Goal: Task Accomplishment & Management: Manage account settings

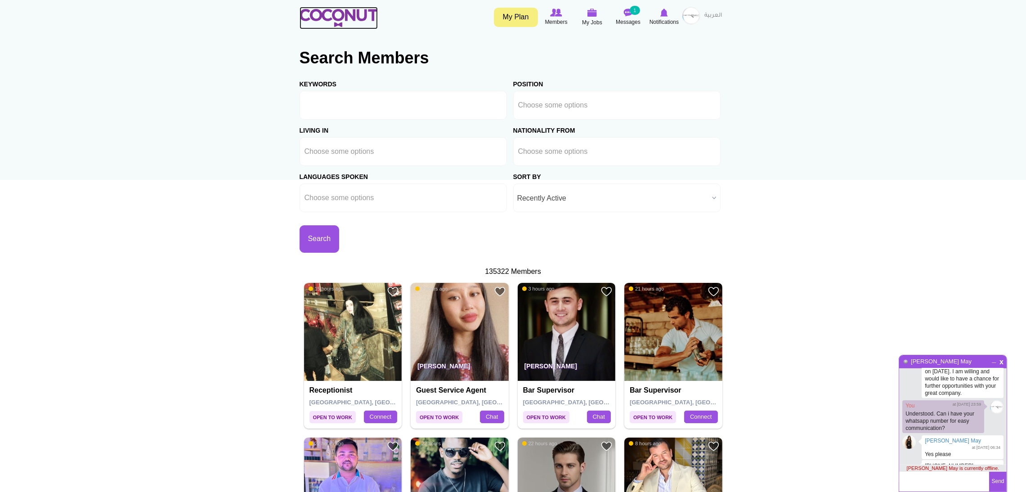
click at [352, 14] on img at bounding box center [339, 18] width 78 height 18
click at [1000, 363] on span "x" at bounding box center [1002, 361] width 8 height 7
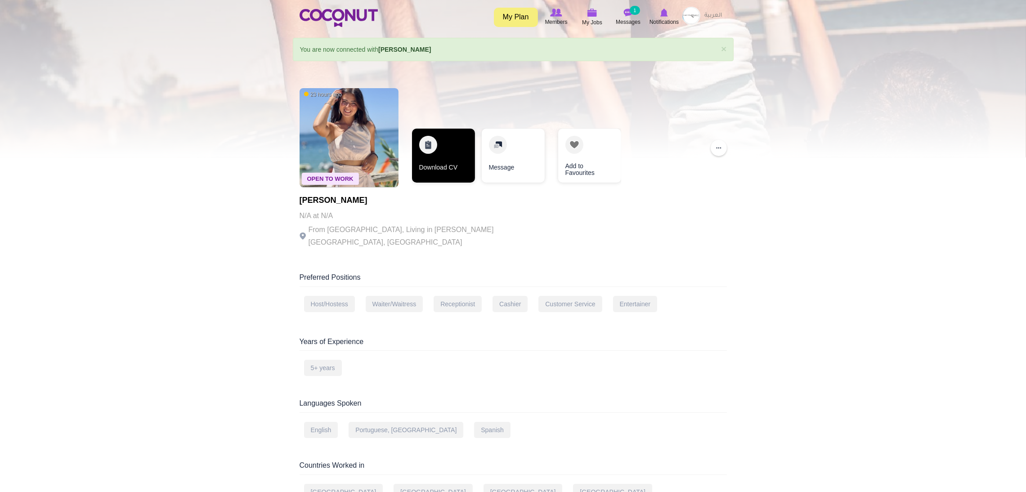
click at [428, 146] on link "Download CV" at bounding box center [443, 156] width 63 height 54
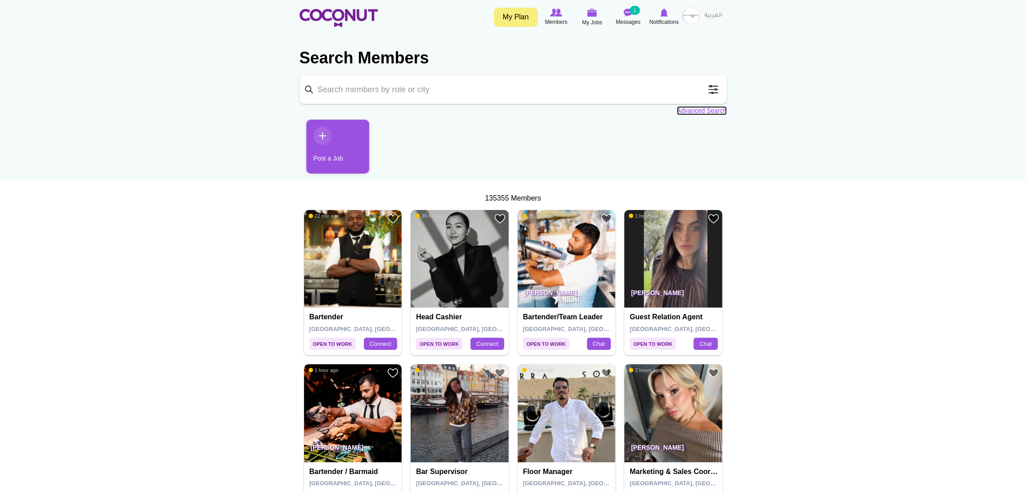
click at [706, 111] on link "Advanced Search" at bounding box center [702, 110] width 50 height 9
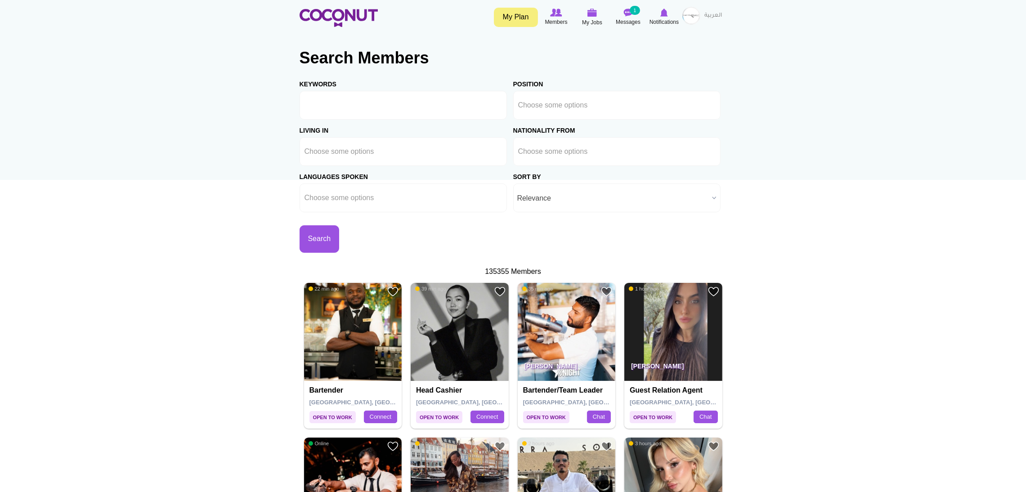
click at [563, 192] on span "Relevance" at bounding box center [612, 198] width 191 height 29
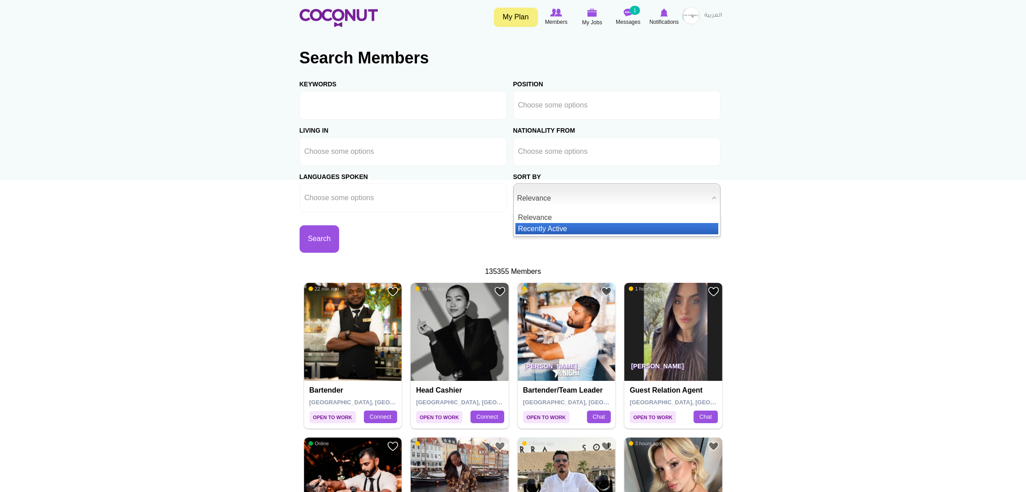
click at [571, 227] on li "Recently Active" at bounding box center [616, 228] width 203 height 11
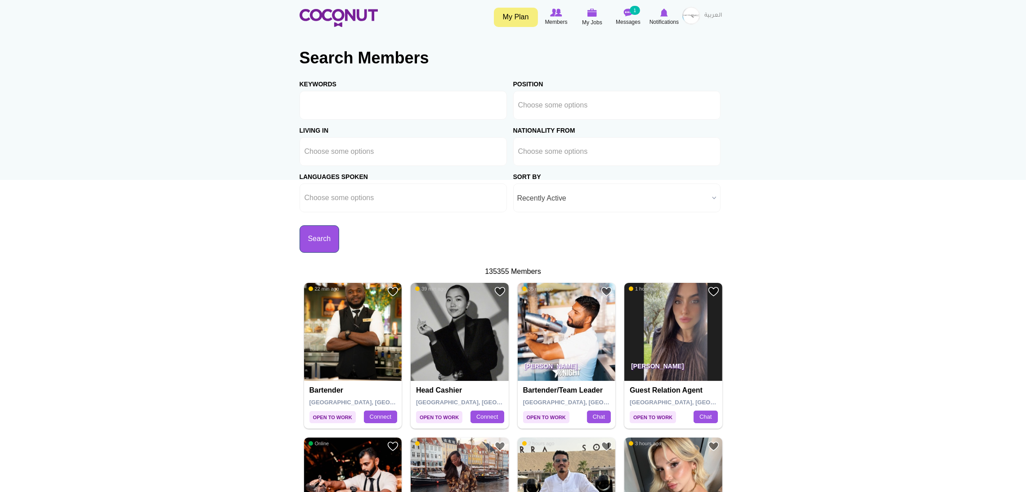
click at [340, 236] on button "Search" at bounding box center [320, 238] width 40 height 27
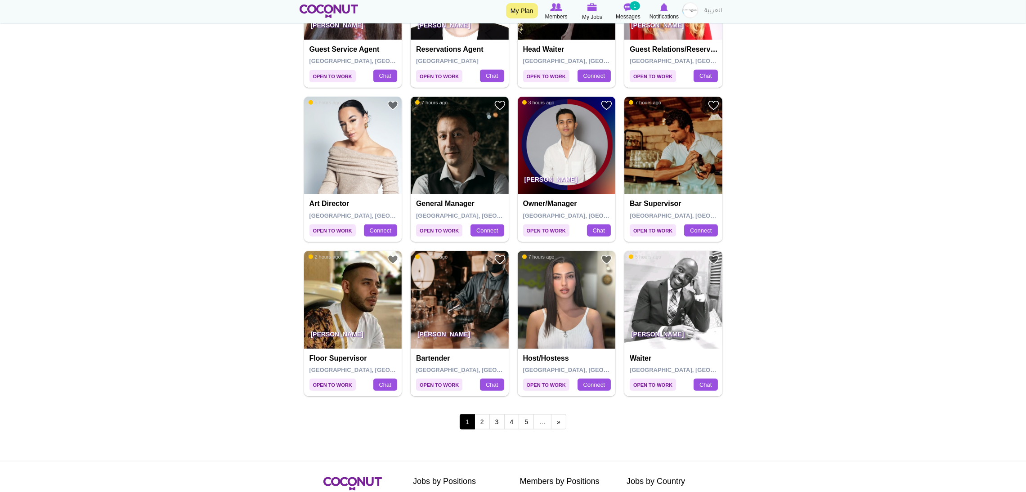
scroll to position [1484, 0]
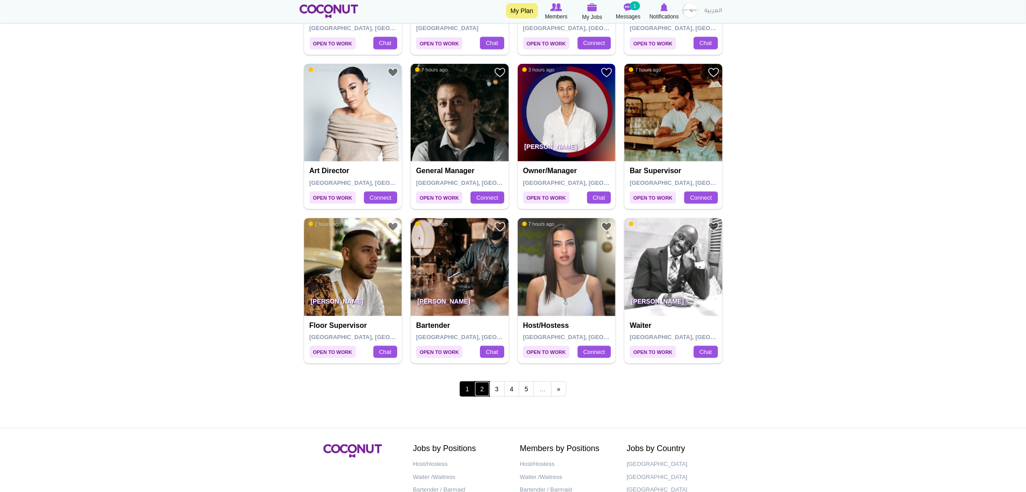
click at [481, 391] on link "2" at bounding box center [481, 388] width 15 height 15
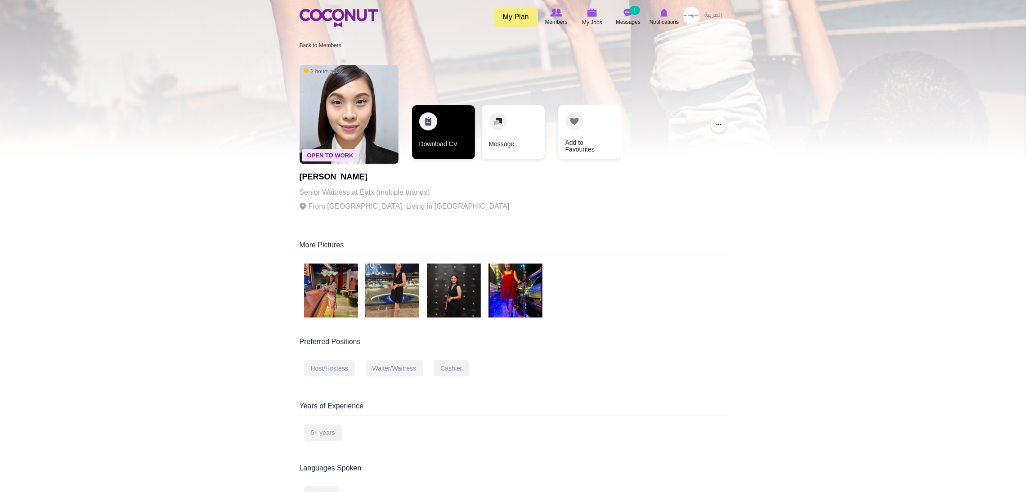
click at [446, 120] on link "Download CV" at bounding box center [443, 132] width 63 height 54
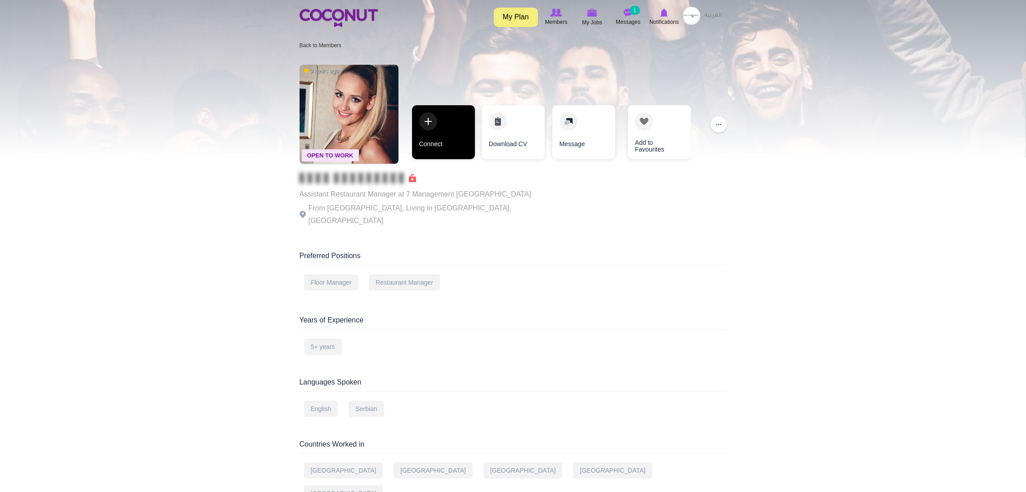
click at [433, 114] on link "Connect" at bounding box center [443, 132] width 63 height 54
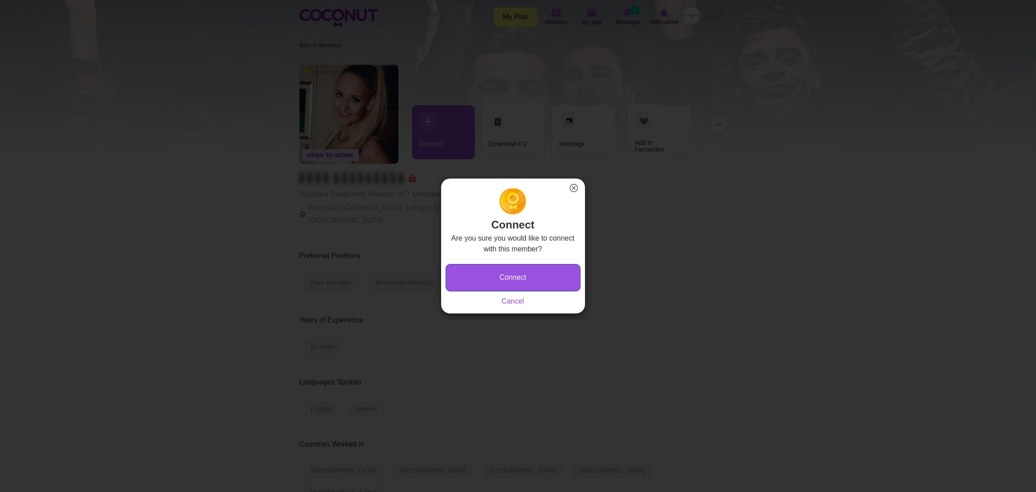
click at [500, 270] on button "Connect" at bounding box center [513, 277] width 135 height 27
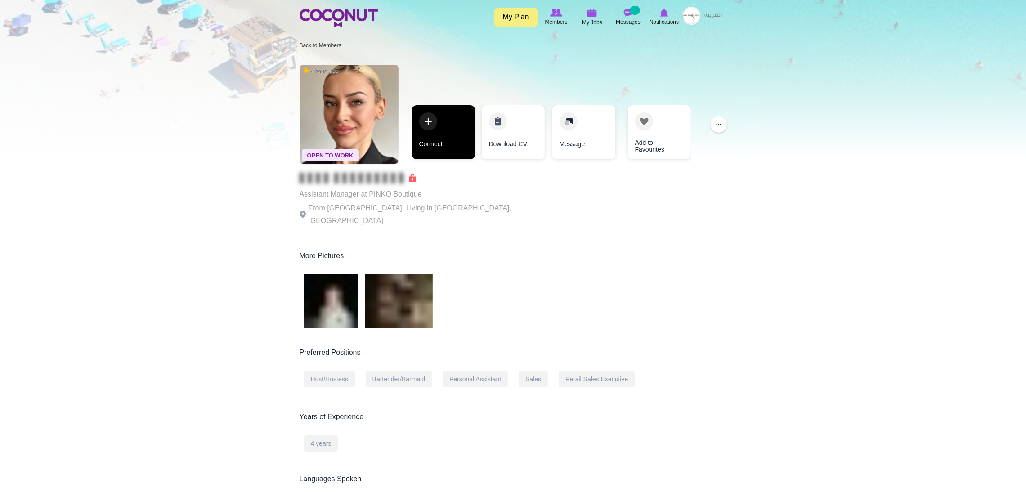
click at [436, 136] on link "Connect" at bounding box center [443, 132] width 63 height 54
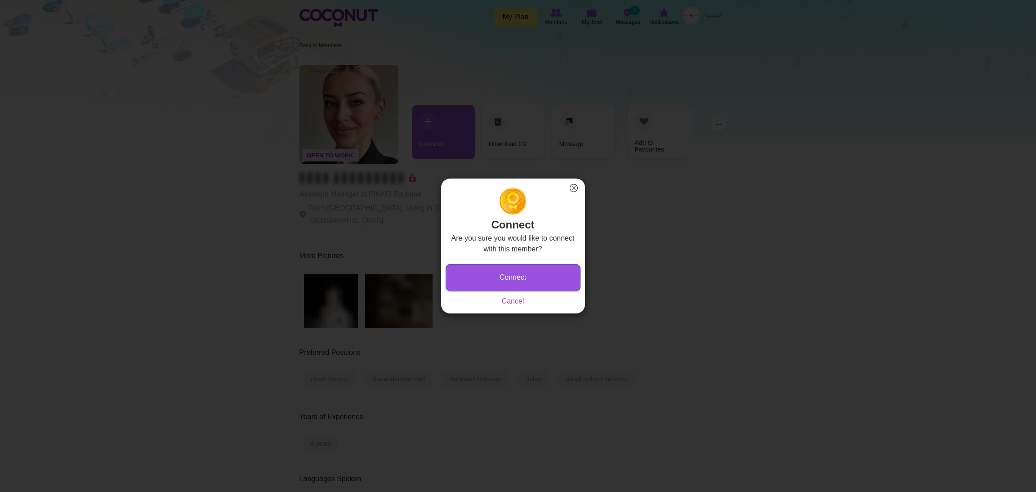
click at [476, 273] on button "Connect" at bounding box center [513, 277] width 135 height 27
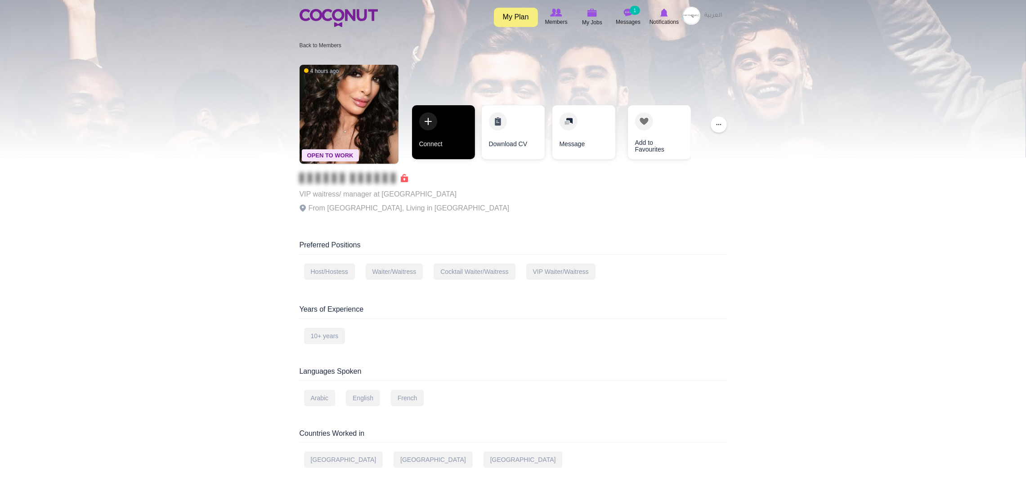
click at [446, 121] on link "Connect" at bounding box center [443, 132] width 63 height 54
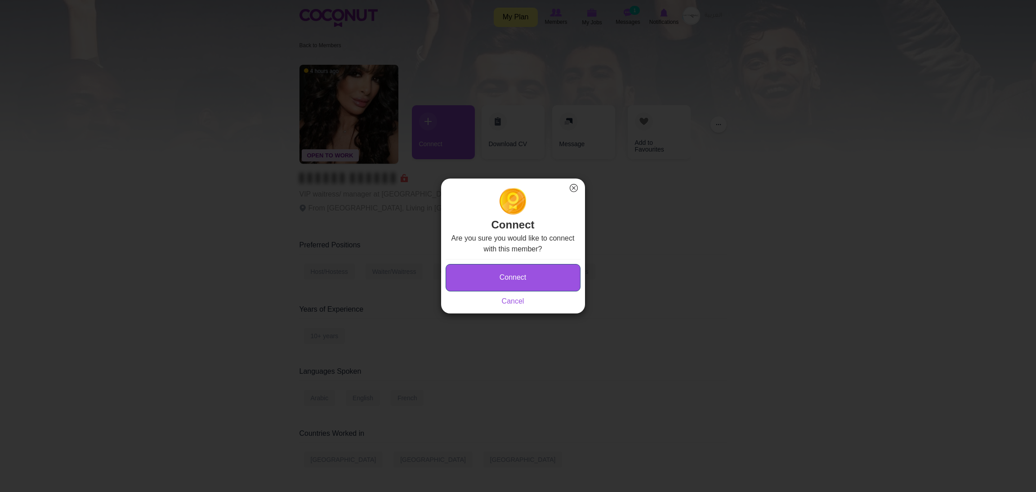
click at [474, 276] on button "Connect" at bounding box center [513, 277] width 135 height 27
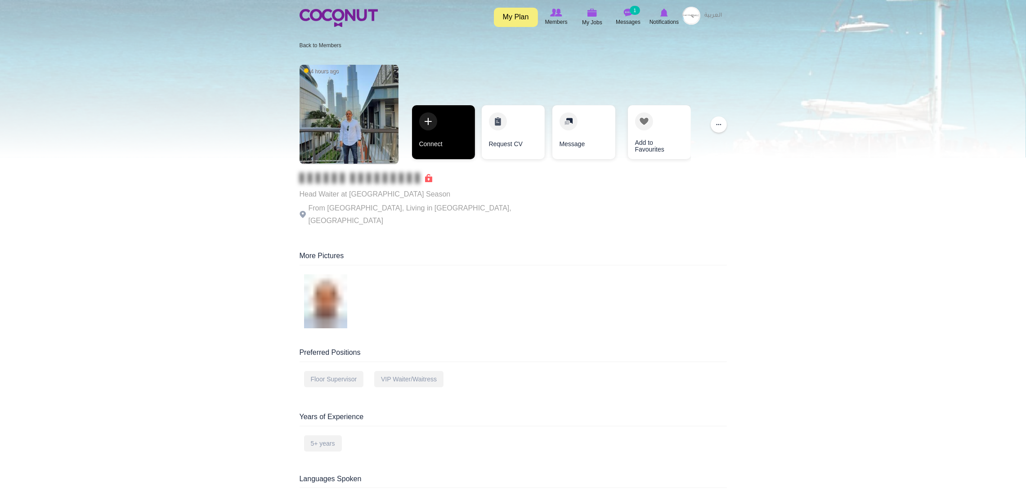
click at [452, 131] on link "Connect" at bounding box center [443, 132] width 63 height 54
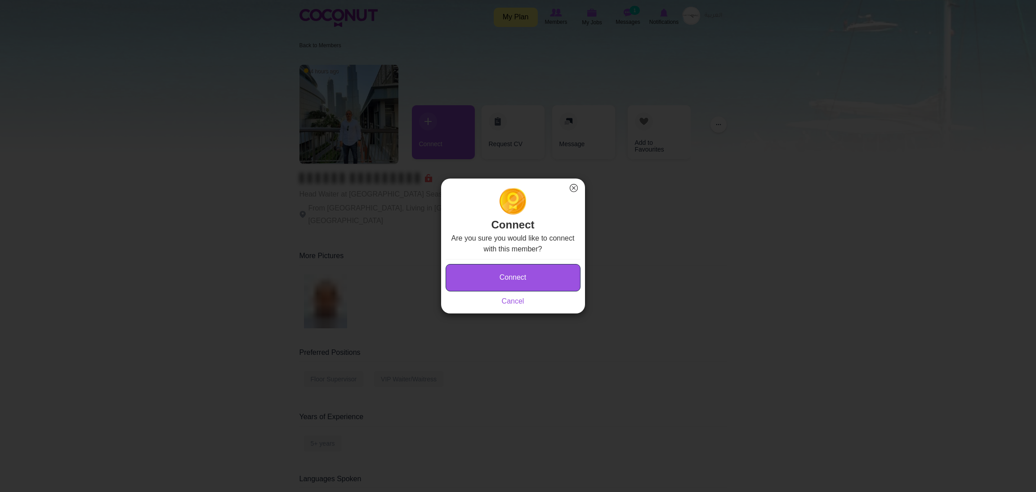
click at [494, 264] on button "Connect" at bounding box center [513, 277] width 135 height 27
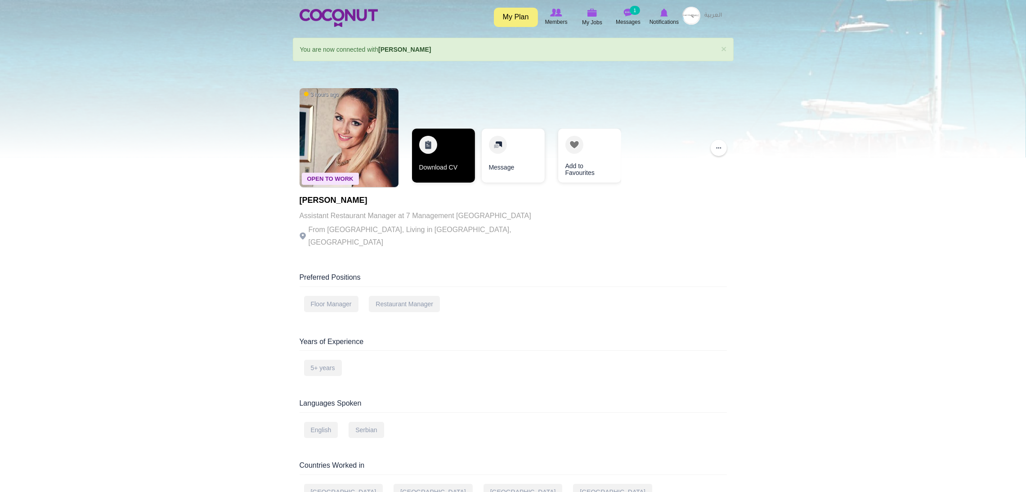
click at [439, 151] on link "Download CV" at bounding box center [443, 156] width 63 height 54
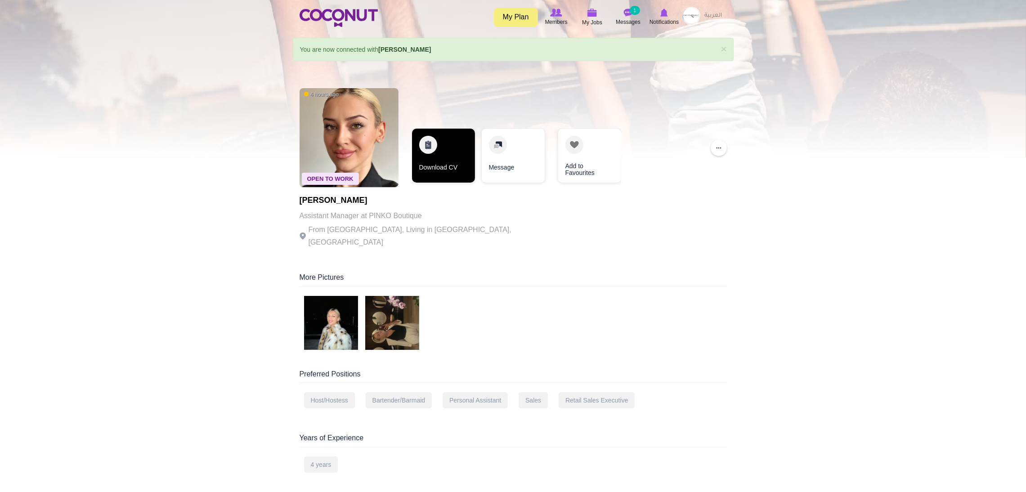
click at [441, 163] on link "Download CV" at bounding box center [443, 156] width 63 height 54
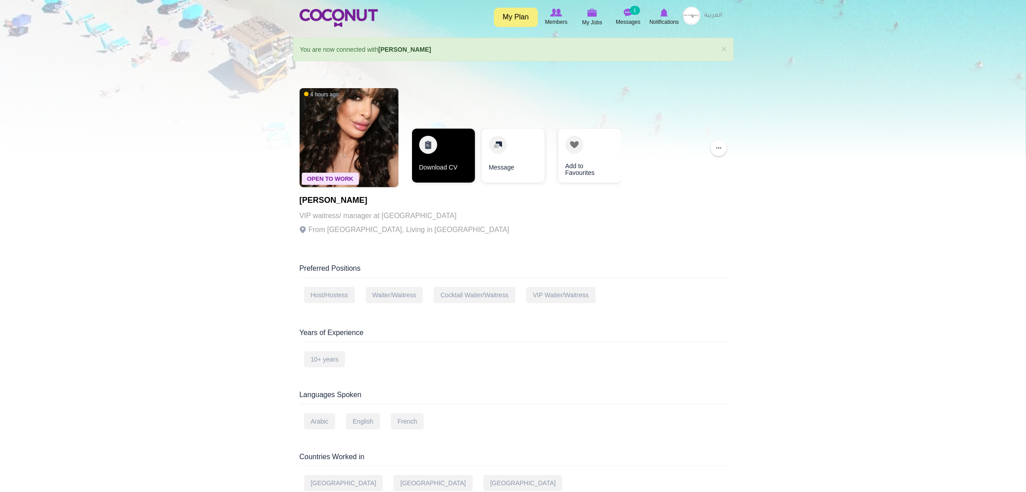
click at [443, 163] on link "Download CV" at bounding box center [443, 156] width 63 height 54
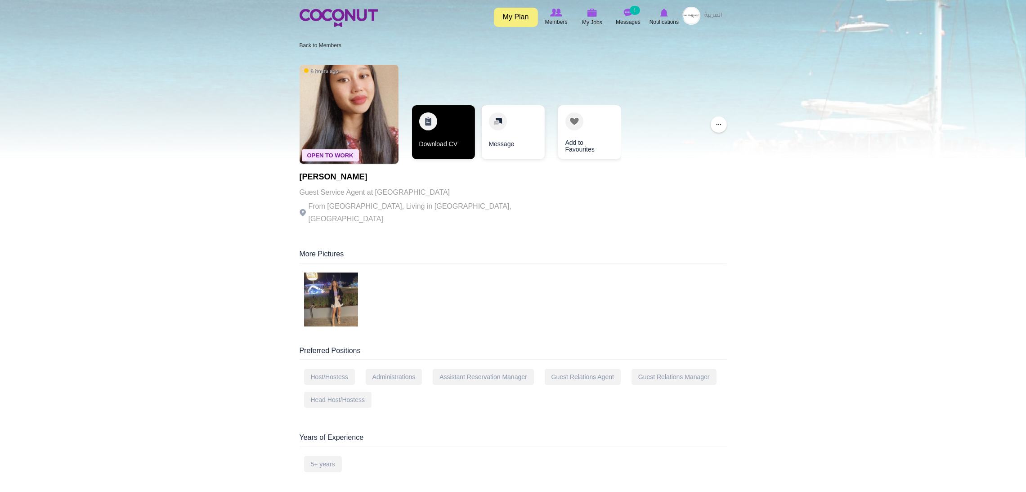
click at [432, 134] on link "Download CV" at bounding box center [443, 132] width 63 height 54
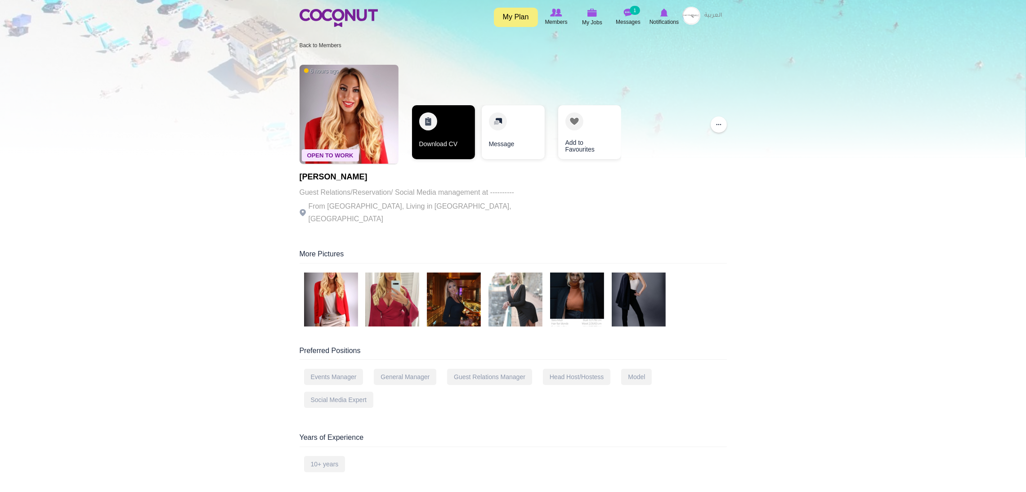
click at [437, 120] on link "Download CV" at bounding box center [443, 132] width 63 height 54
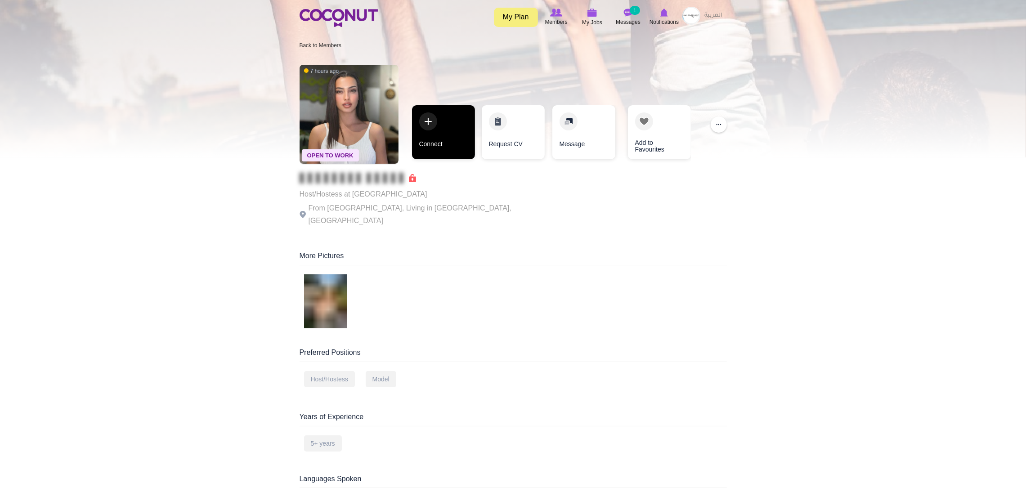
click at [430, 109] on link "Connect" at bounding box center [443, 132] width 63 height 54
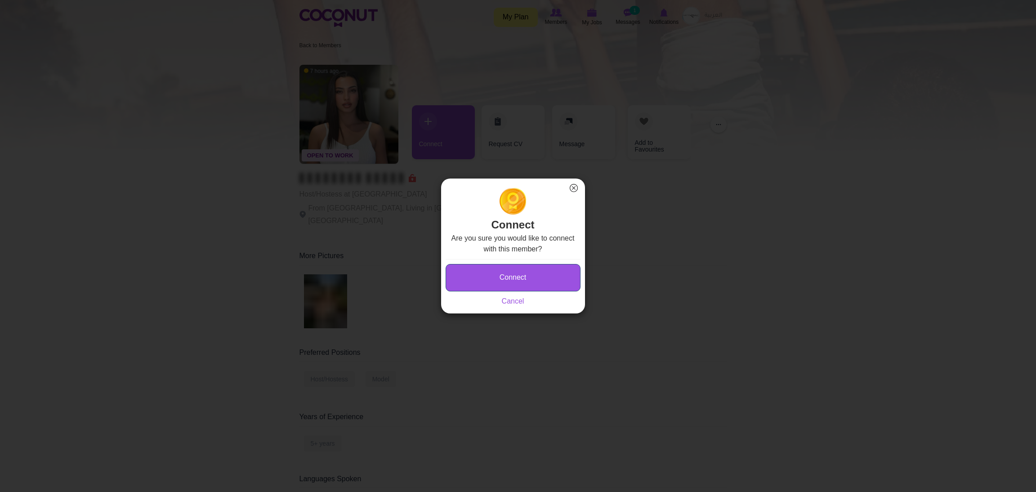
click at [491, 274] on button "Connect" at bounding box center [513, 277] width 135 height 27
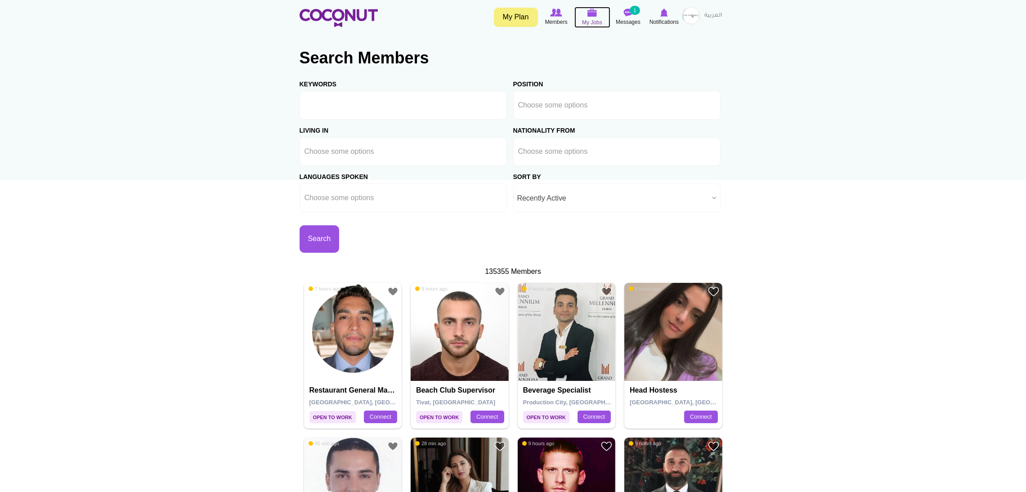
click at [593, 12] on img at bounding box center [592, 13] width 10 height 8
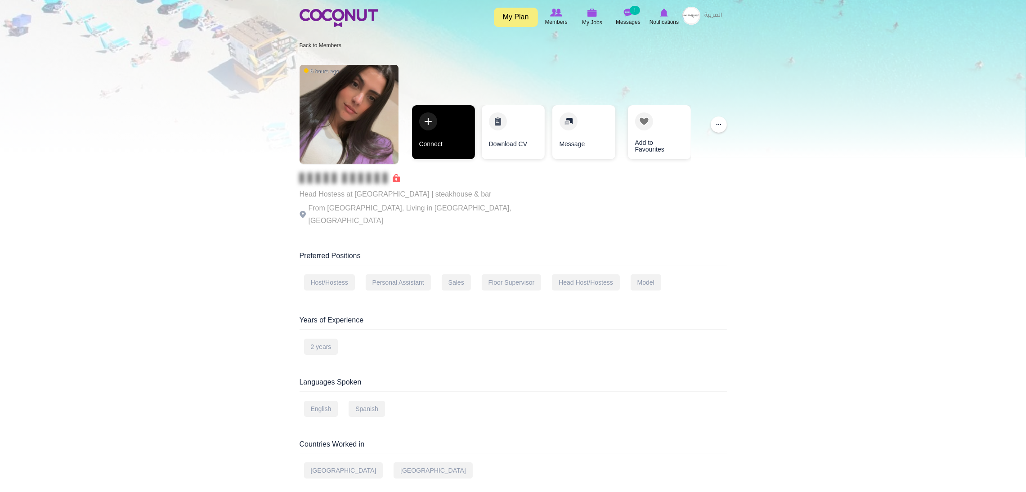
click at [434, 117] on link "Connect" at bounding box center [443, 132] width 63 height 54
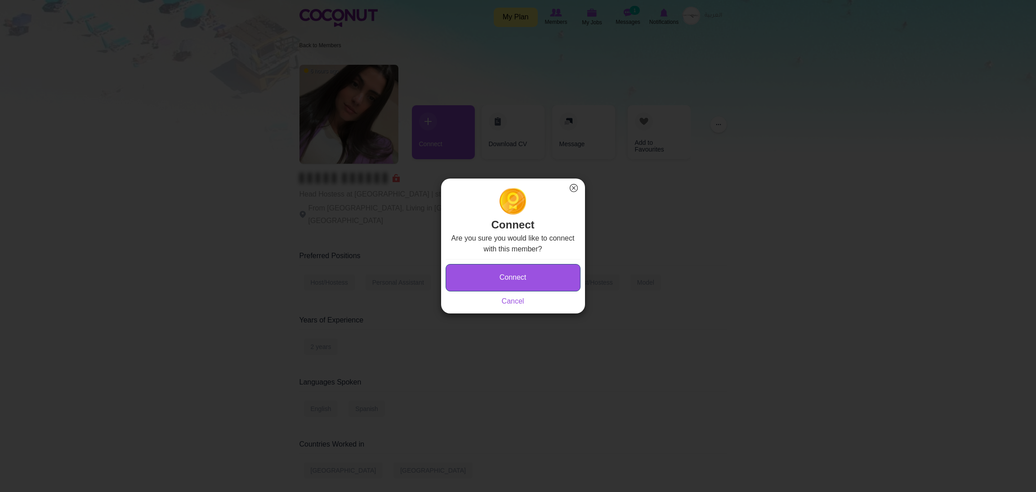
click at [486, 272] on button "Connect" at bounding box center [513, 277] width 135 height 27
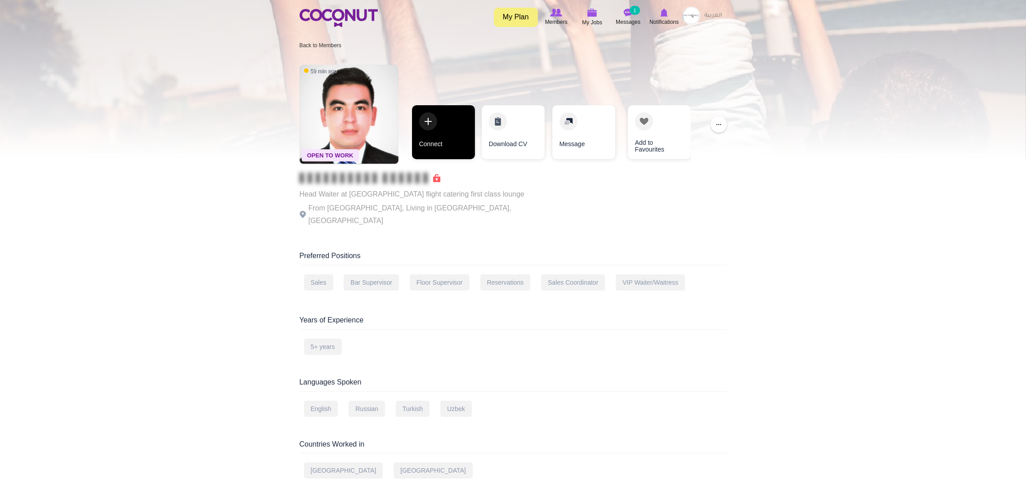
click at [433, 127] on link "Connect" at bounding box center [443, 132] width 63 height 54
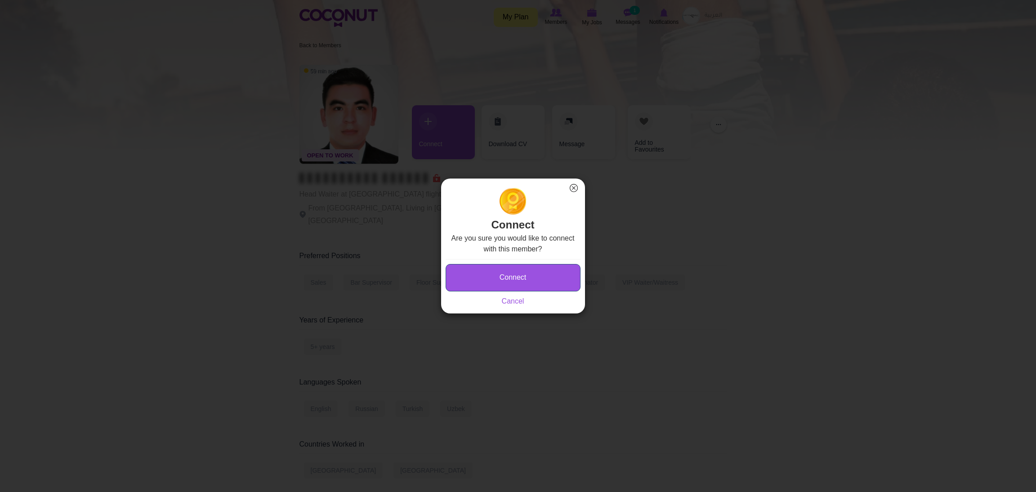
click at [480, 269] on button "Connect" at bounding box center [513, 277] width 135 height 27
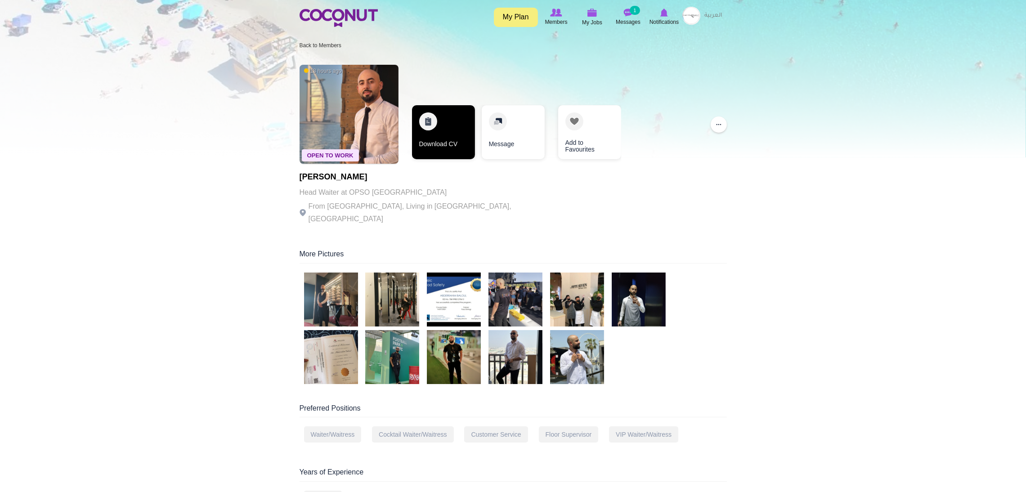
click at [432, 117] on link "Download CV" at bounding box center [443, 132] width 63 height 54
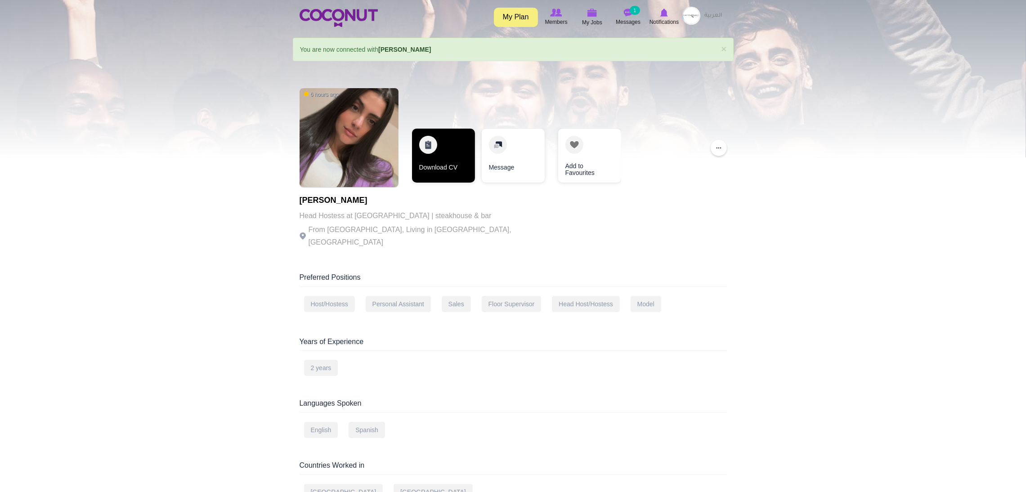
click at [440, 155] on link "Download CV" at bounding box center [443, 156] width 63 height 54
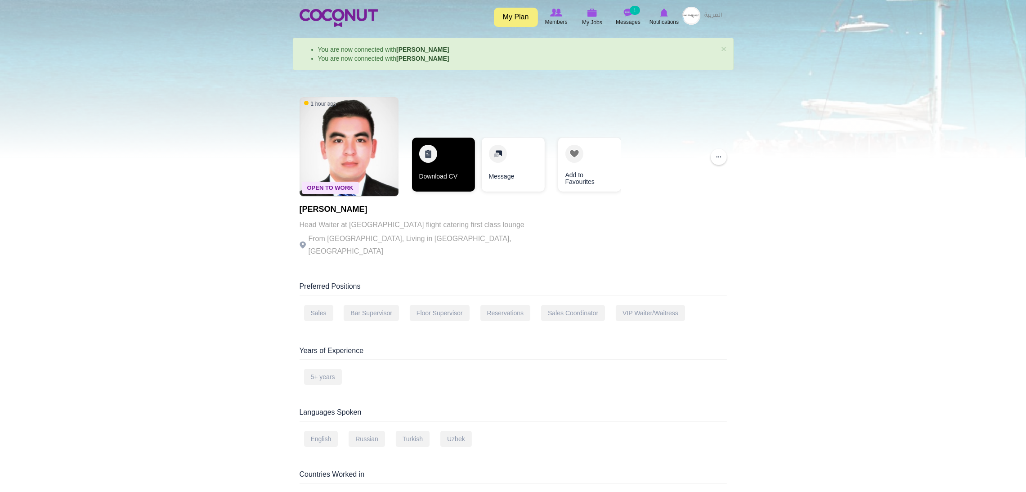
click at [429, 149] on link "Download CV" at bounding box center [443, 165] width 63 height 54
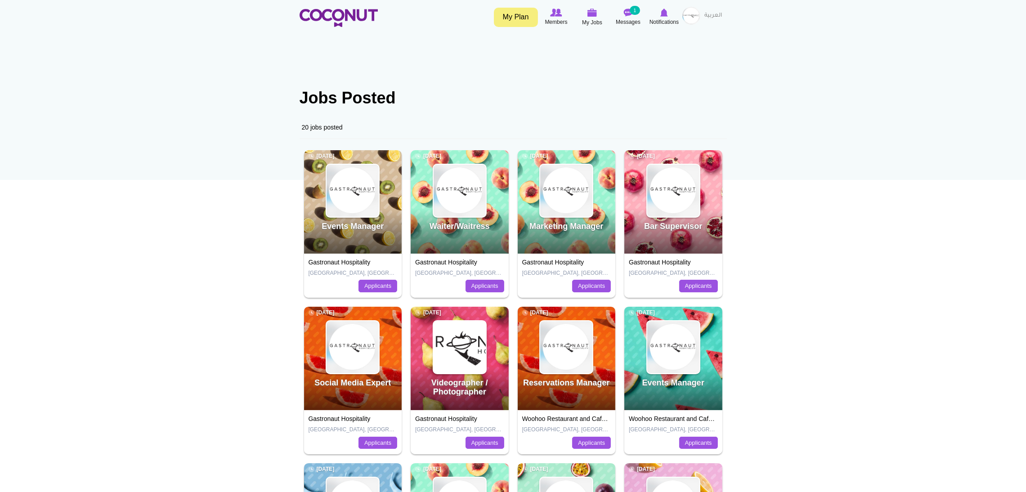
drag, startPoint x: 461, startPoint y: 221, endPoint x: 433, endPoint y: 165, distance: 62.6
drag, startPoint x: 433, startPoint y: 165, endPoint x: 261, endPoint y: 195, distance: 174.4
click at [261, 195] on body "Toggle navigation My Plan Members My Jobs Post a Job Messages 1 Notifications M…" at bounding box center [513, 408] width 1026 height 816
click at [468, 207] on img at bounding box center [460, 191] width 52 height 52
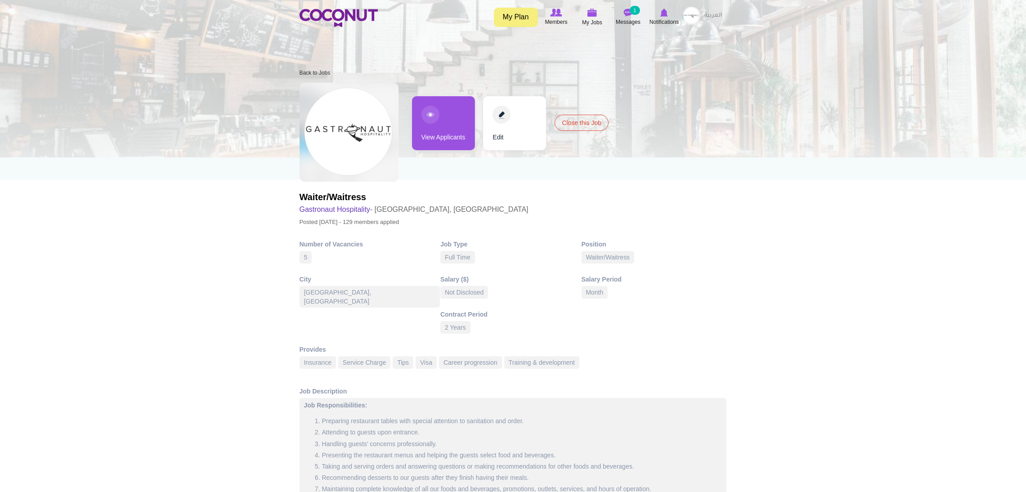
click at [449, 121] on link "View Applicants" at bounding box center [443, 123] width 63 height 54
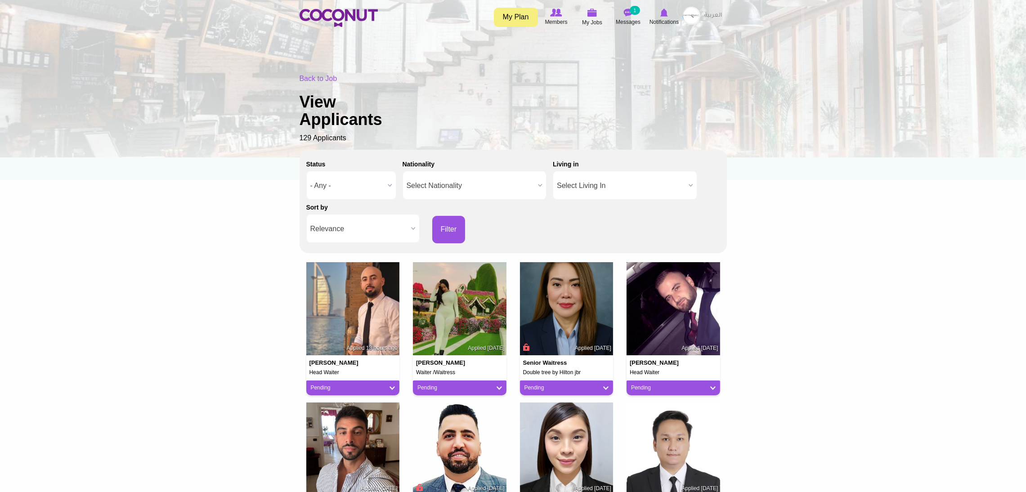
click at [393, 230] on span "Relevance" at bounding box center [358, 229] width 97 height 29
click at [358, 257] on li "Apply Date" at bounding box center [363, 259] width 109 height 11
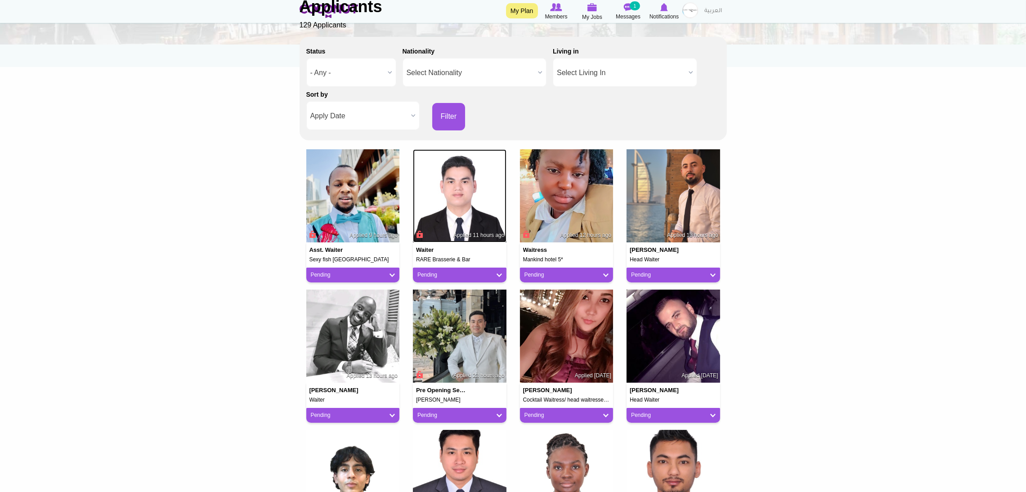
scroll to position [135, 0]
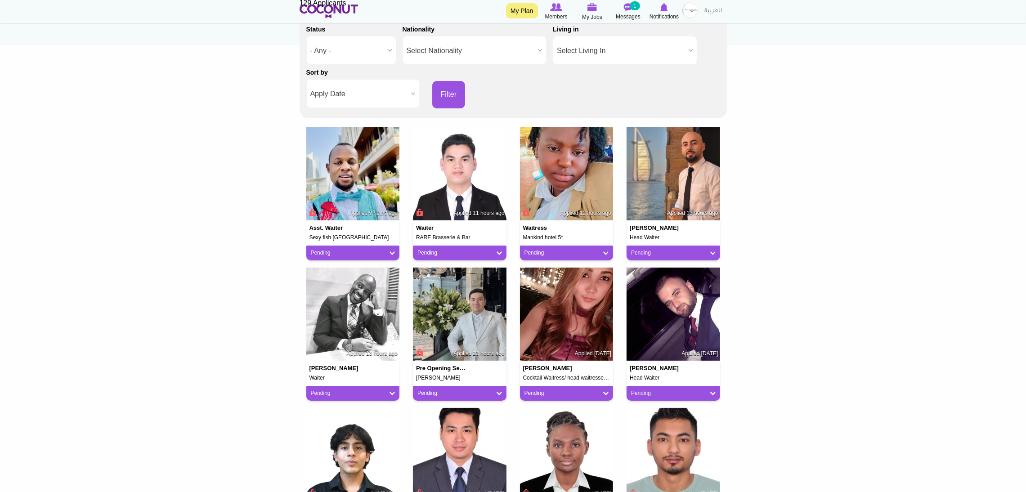
drag, startPoint x: 436, startPoint y: 170, endPoint x: 149, endPoint y: 167, distance: 287.0
click at [149, 167] on body "Toggle navigation My Plan Members My Jobs Post a Job Messages 1 Notifications M…" at bounding box center [513, 447] width 1026 height 1165
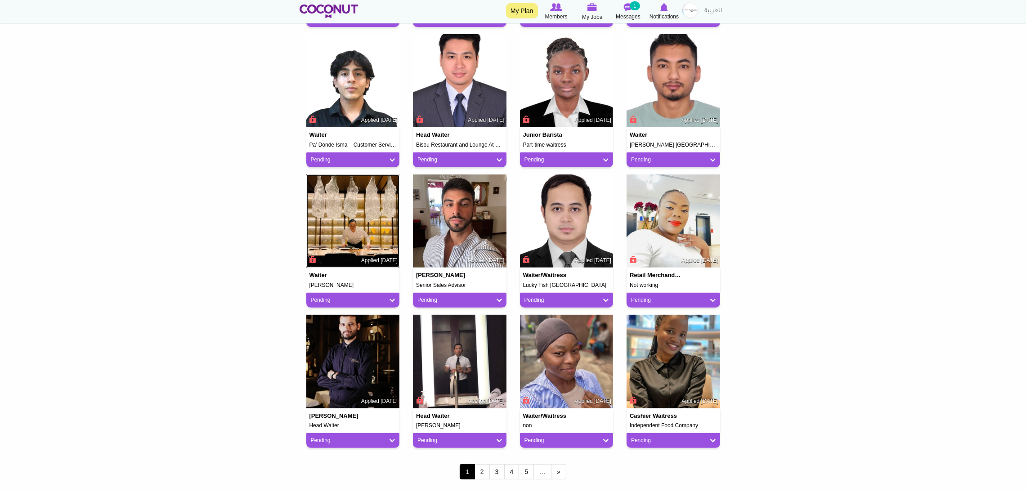
scroll to position [607, 0]
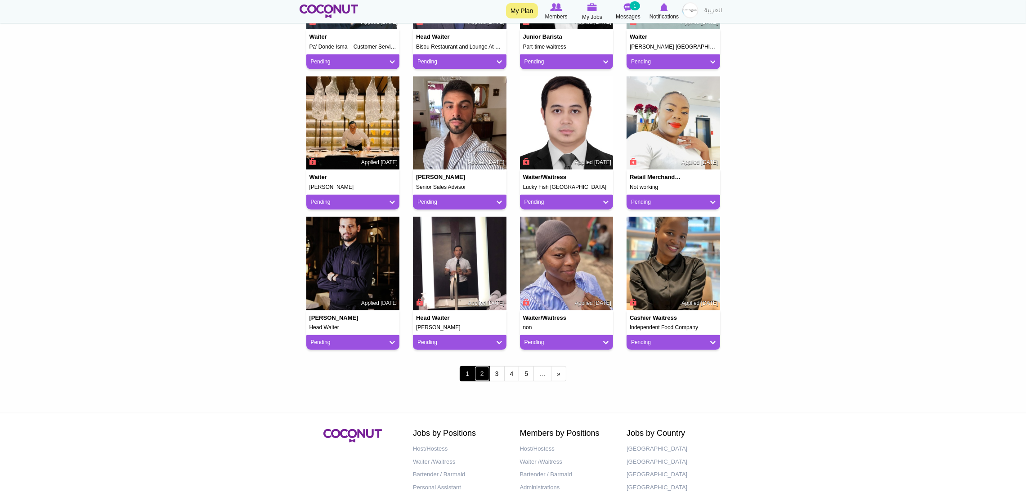
click at [481, 377] on link "2" at bounding box center [481, 373] width 15 height 15
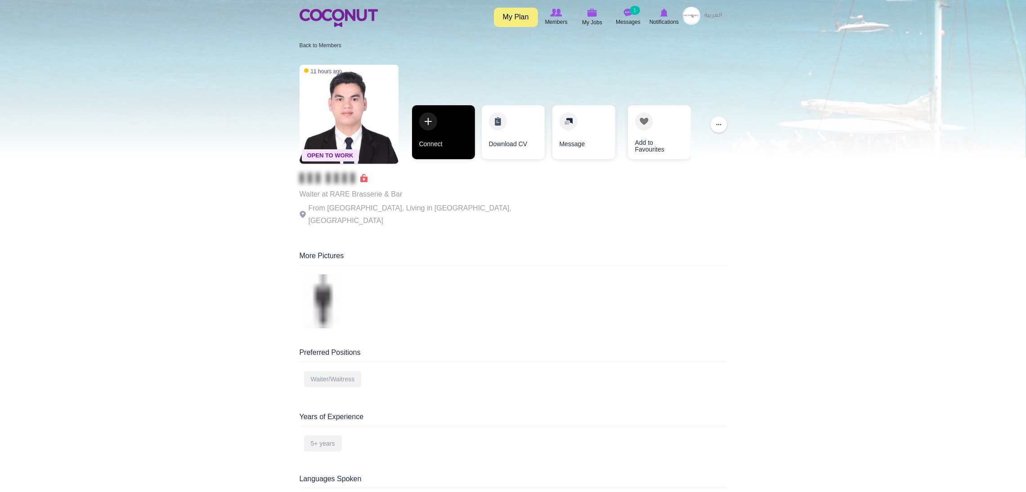
click at [439, 135] on link "Connect" at bounding box center [443, 132] width 63 height 54
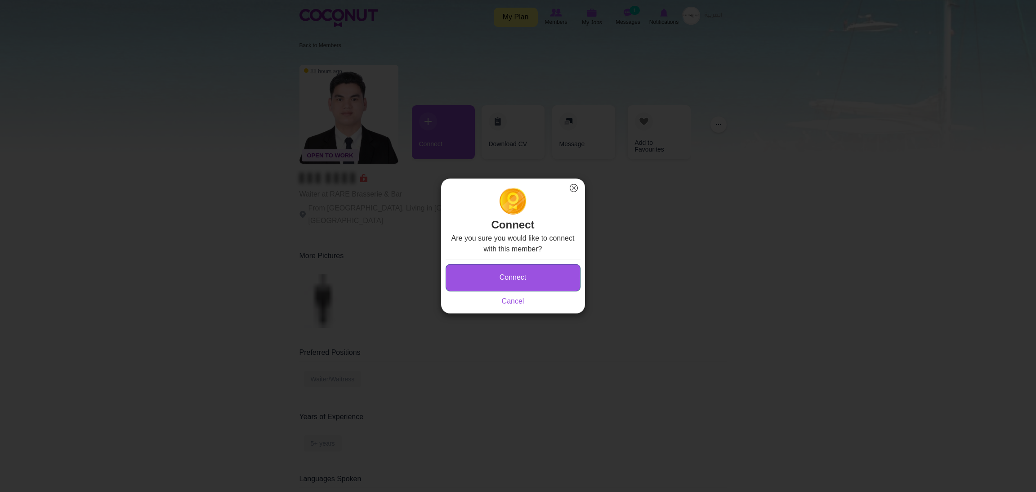
click at [476, 275] on button "Connect" at bounding box center [513, 277] width 135 height 27
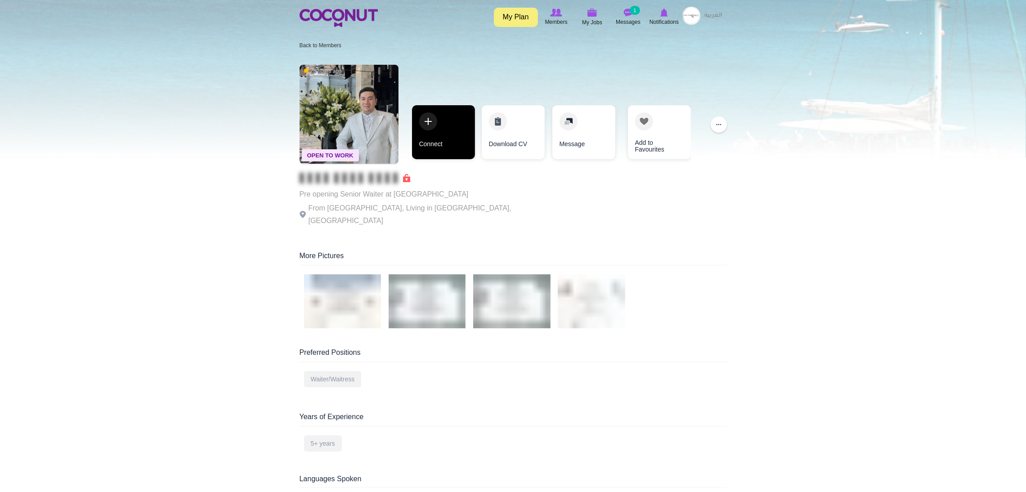
click at [430, 132] on link "Connect" at bounding box center [443, 132] width 63 height 54
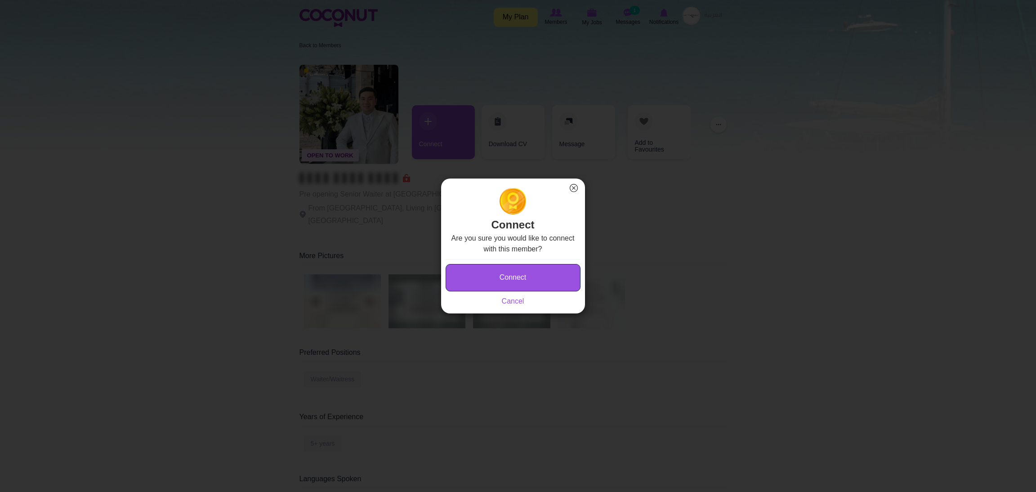
drag, startPoint x: 471, startPoint y: 279, endPoint x: 451, endPoint y: 180, distance: 101.0
click at [472, 279] on button "Connect" at bounding box center [513, 277] width 135 height 27
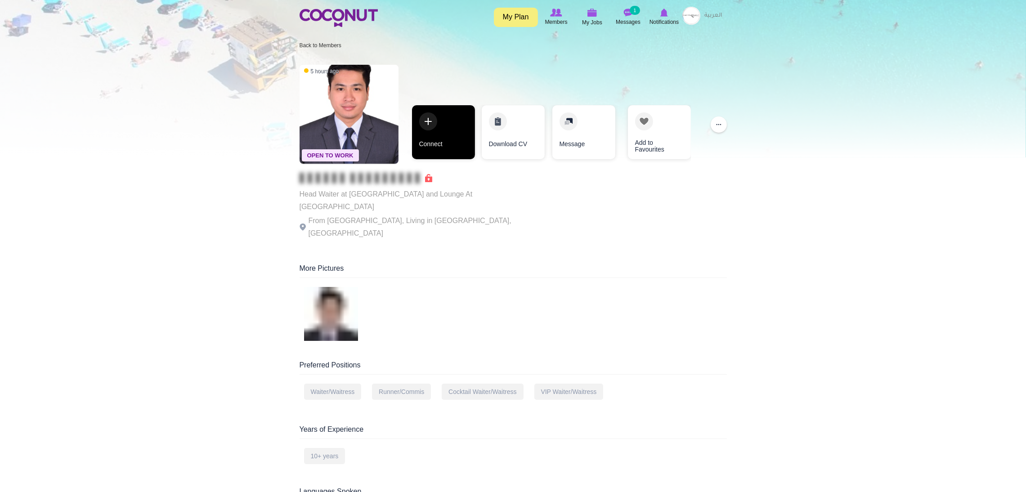
click at [430, 119] on link "Connect" at bounding box center [443, 132] width 63 height 54
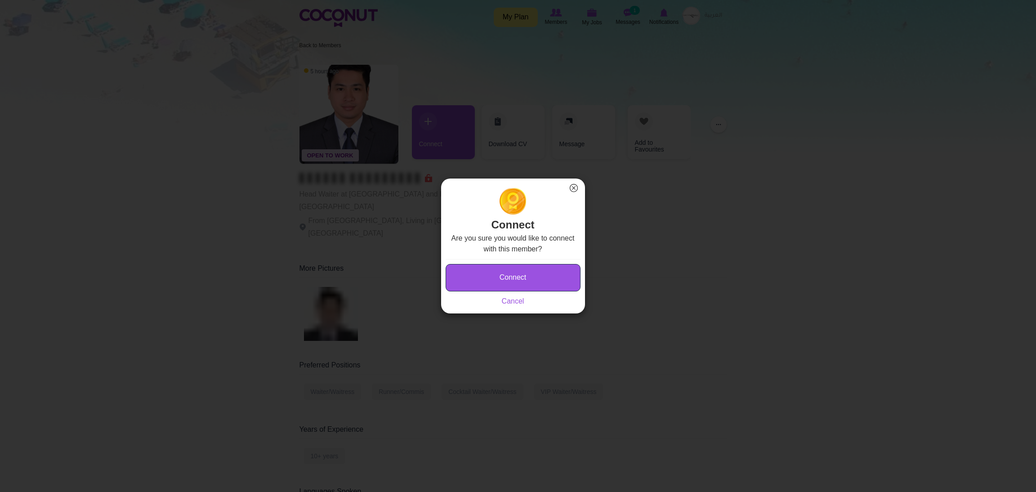
drag, startPoint x: 496, startPoint y: 280, endPoint x: 498, endPoint y: 273, distance: 7.9
click at [497, 279] on button "Connect" at bounding box center [513, 277] width 135 height 27
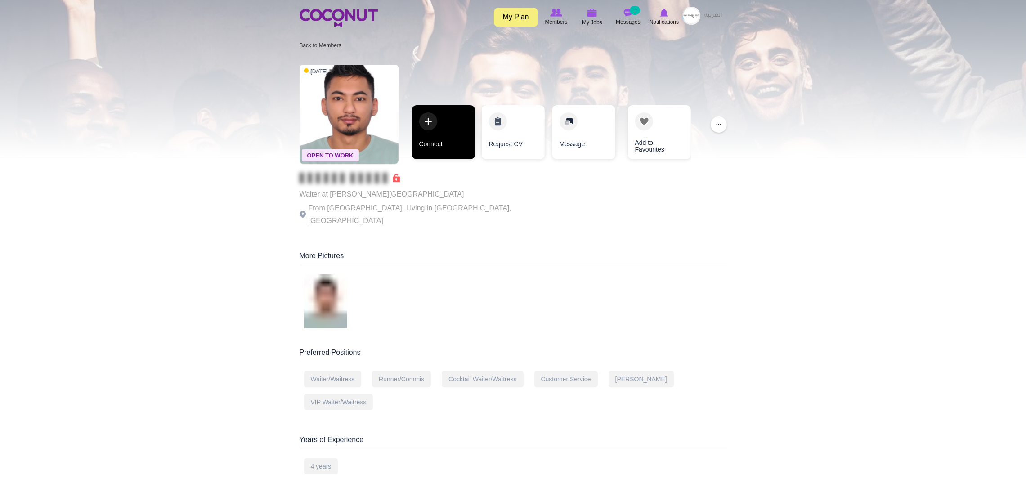
click at [452, 106] on link "Connect" at bounding box center [443, 132] width 63 height 54
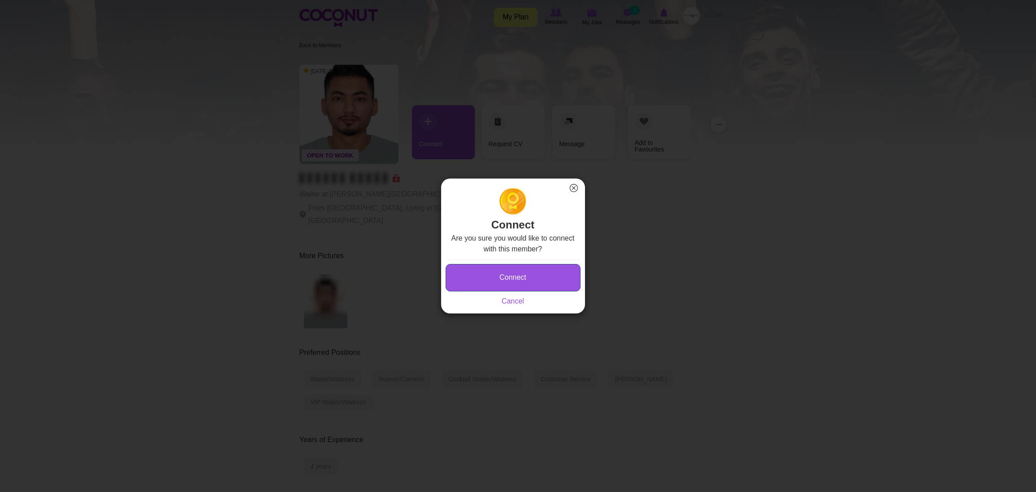
click at [531, 271] on button "Connect" at bounding box center [513, 277] width 135 height 27
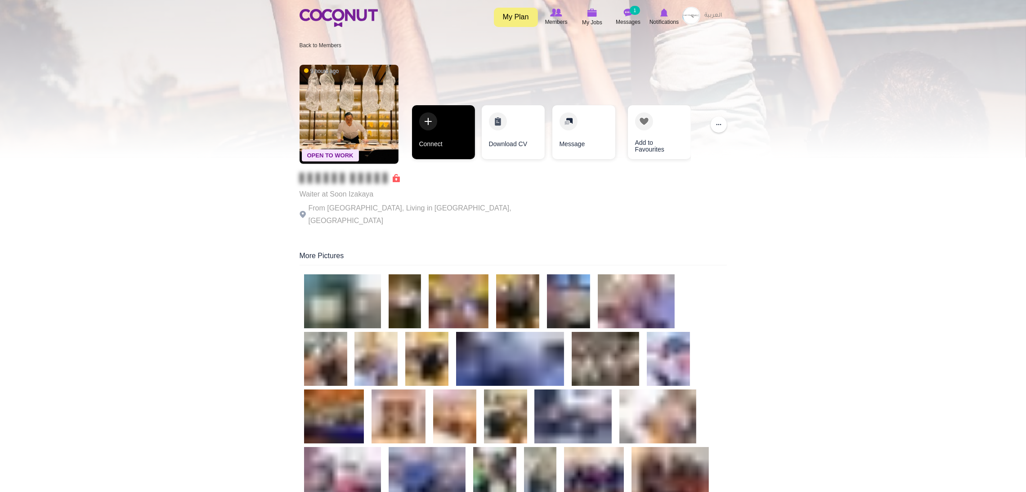
click at [448, 128] on link "Connect" at bounding box center [443, 132] width 63 height 54
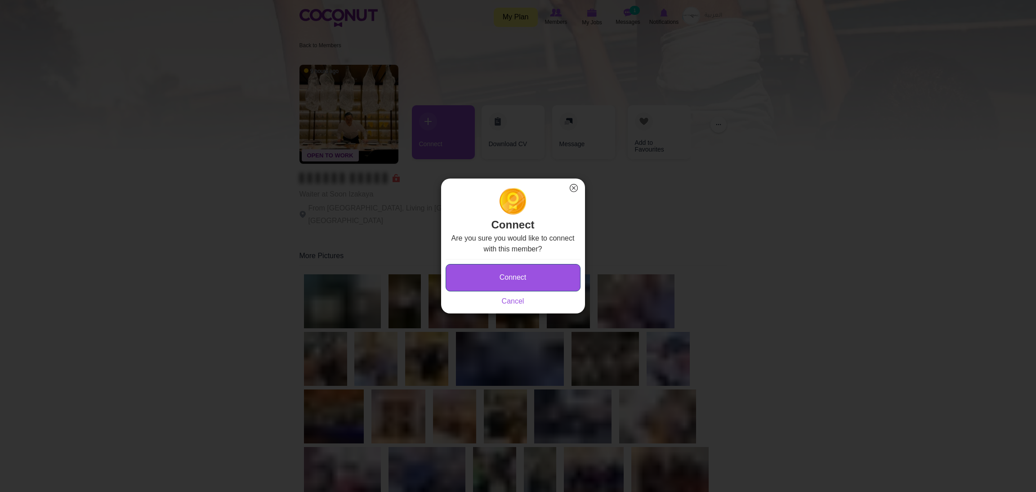
click at [508, 273] on button "Connect" at bounding box center [513, 277] width 135 height 27
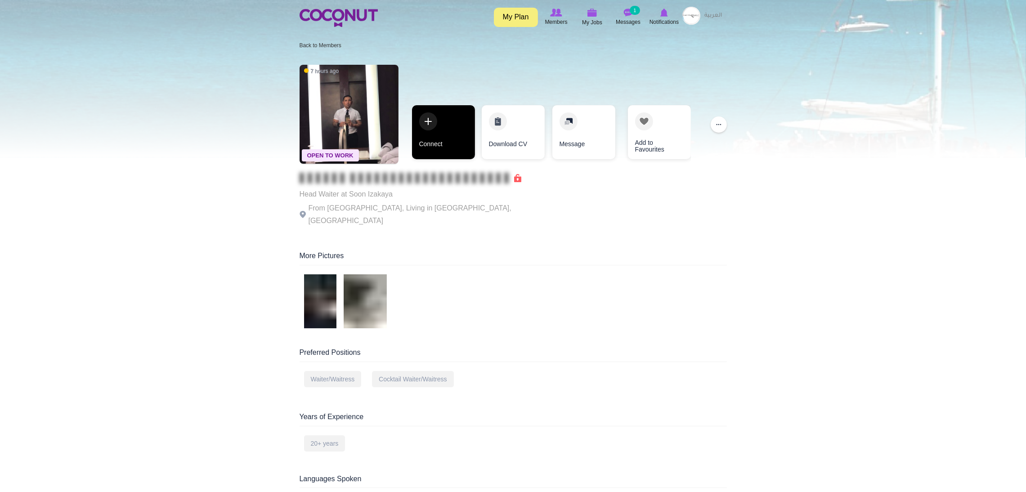
click at [452, 111] on link "Connect" at bounding box center [443, 132] width 63 height 54
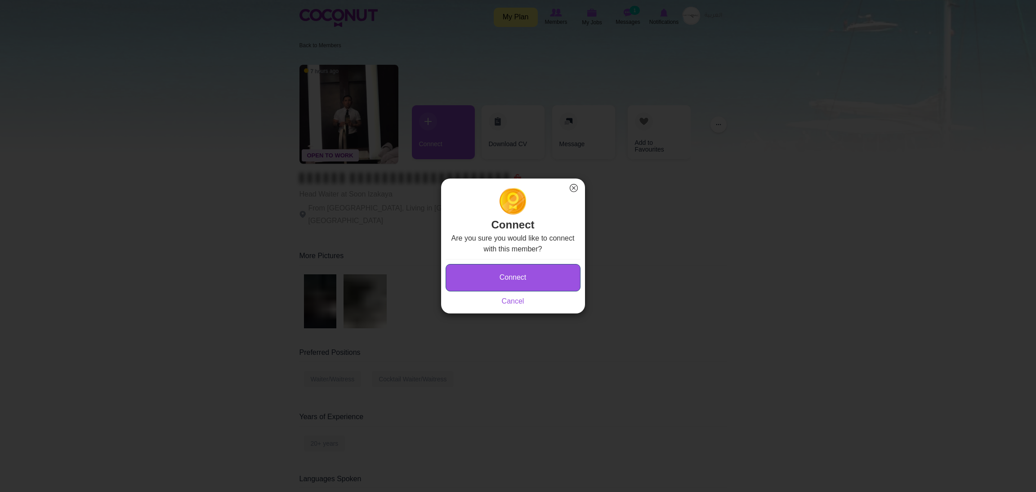
click at [497, 273] on button "Connect" at bounding box center [513, 277] width 135 height 27
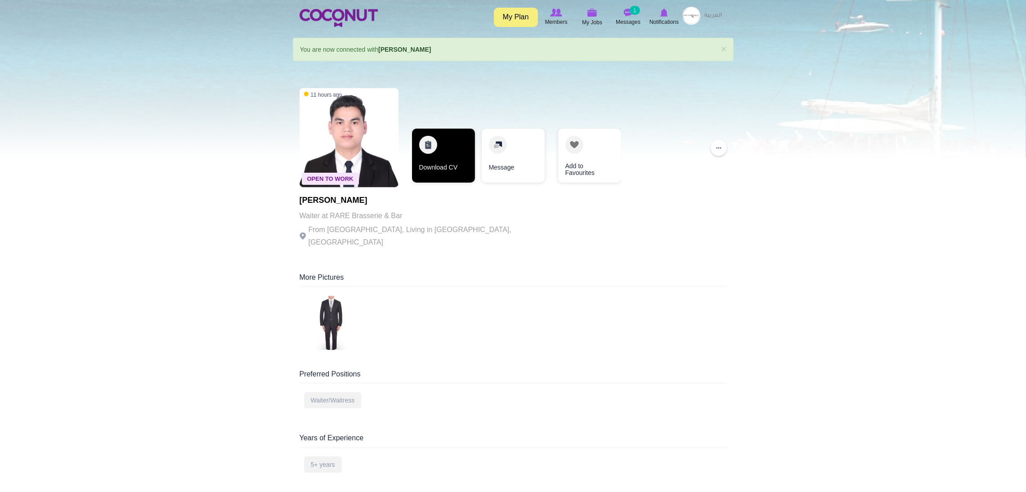
click at [441, 146] on link "Download CV" at bounding box center [443, 156] width 63 height 54
click at [434, 152] on link "Download CV" at bounding box center [443, 156] width 63 height 54
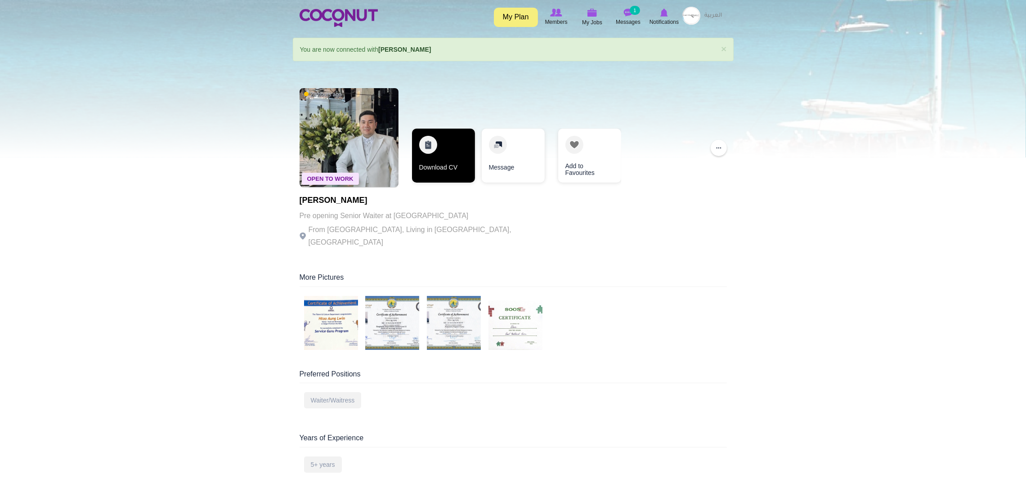
click at [430, 135] on link "Download CV" at bounding box center [443, 156] width 63 height 54
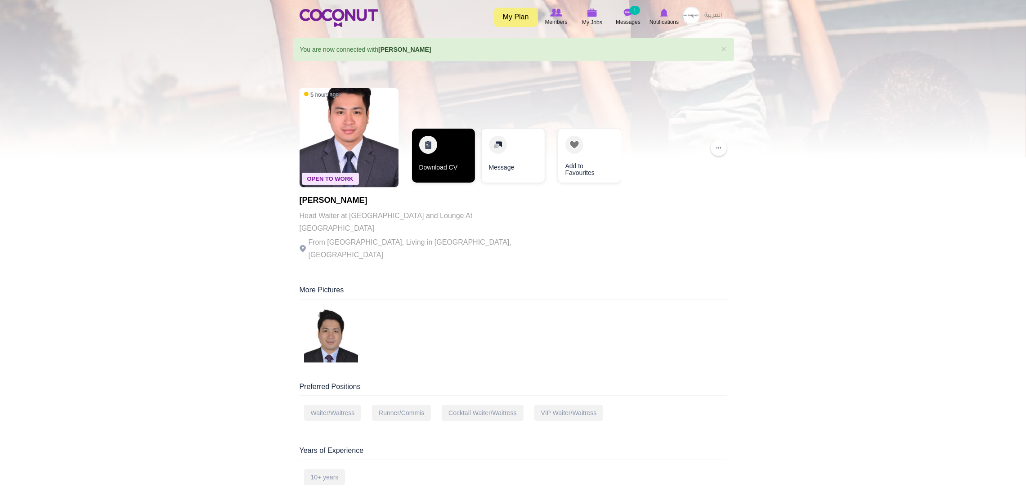
click at [430, 136] on link "Download CV" at bounding box center [443, 156] width 63 height 54
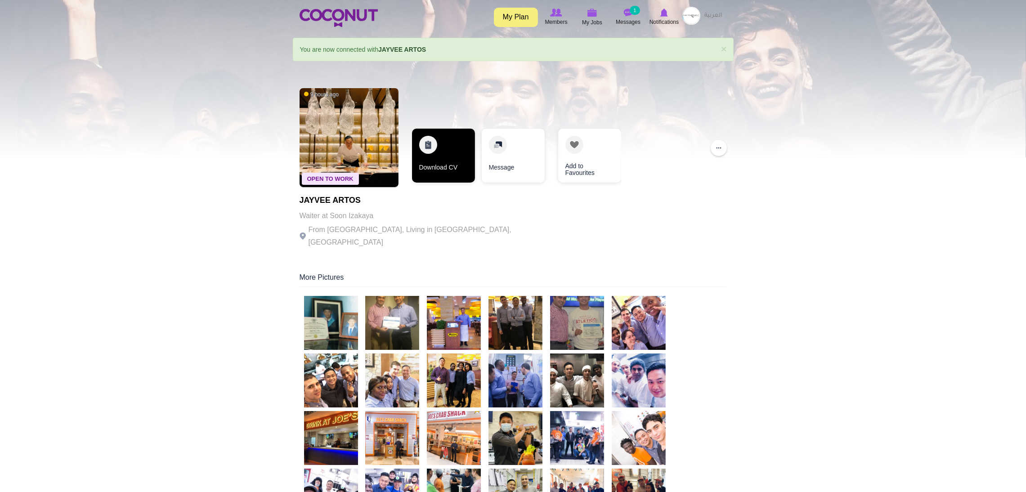
click at [457, 149] on link "Download CV" at bounding box center [443, 156] width 63 height 54
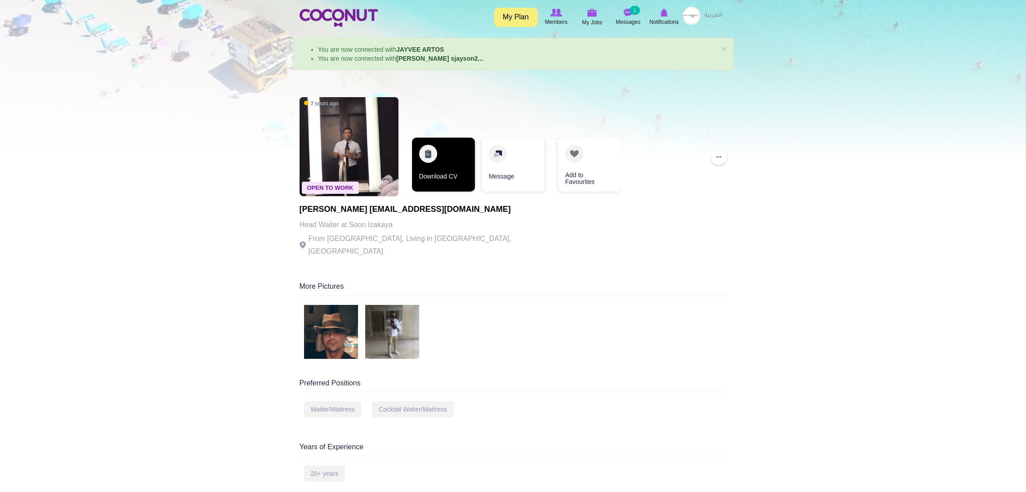
click at [434, 148] on link "Download CV" at bounding box center [443, 165] width 63 height 54
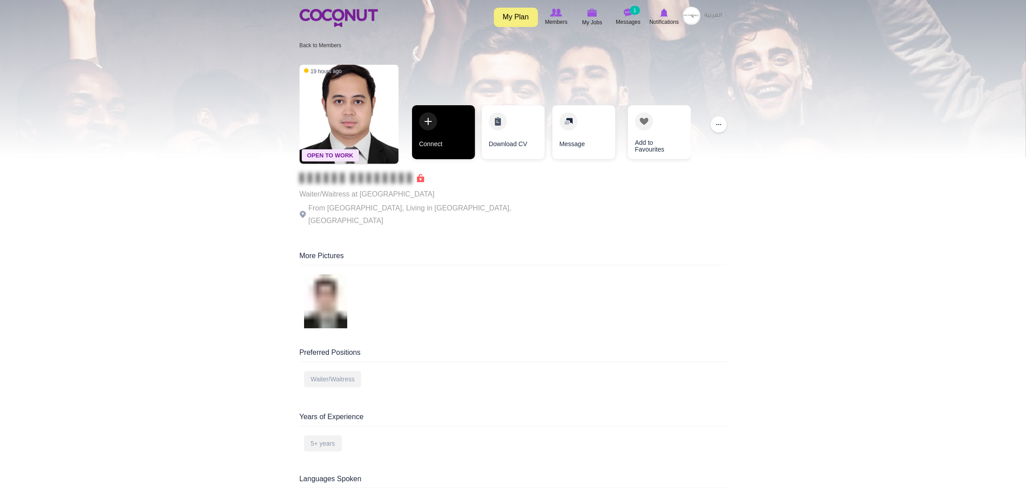
click at [439, 129] on link "Connect" at bounding box center [443, 132] width 63 height 54
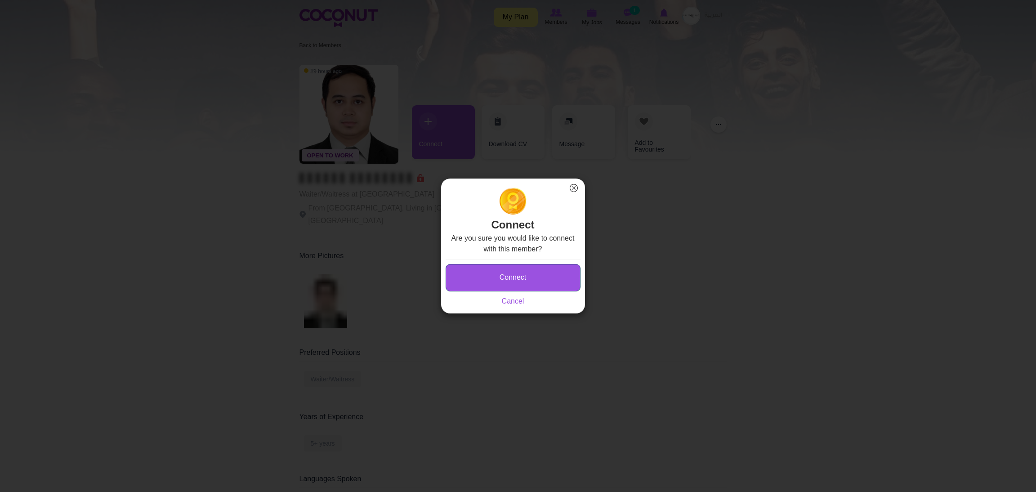
click at [499, 271] on button "Connect" at bounding box center [513, 277] width 135 height 27
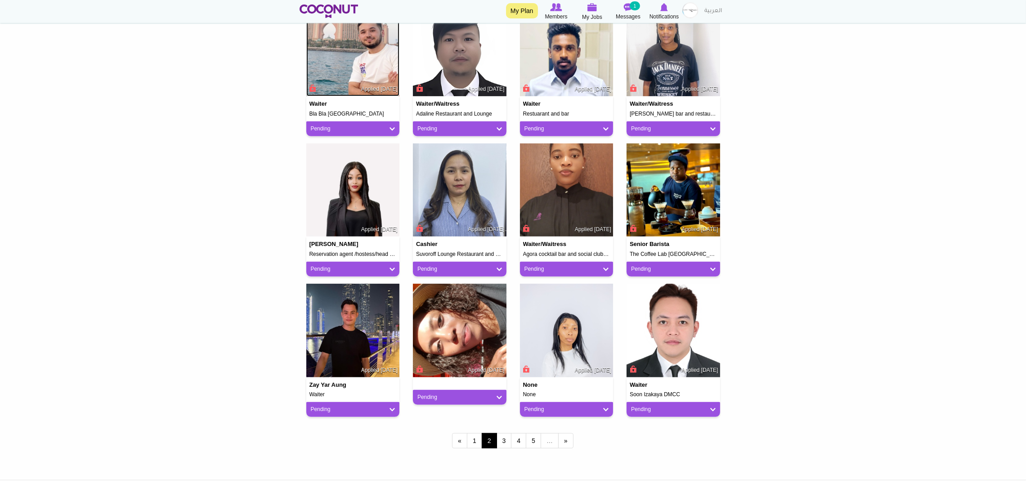
scroll to position [607, 0]
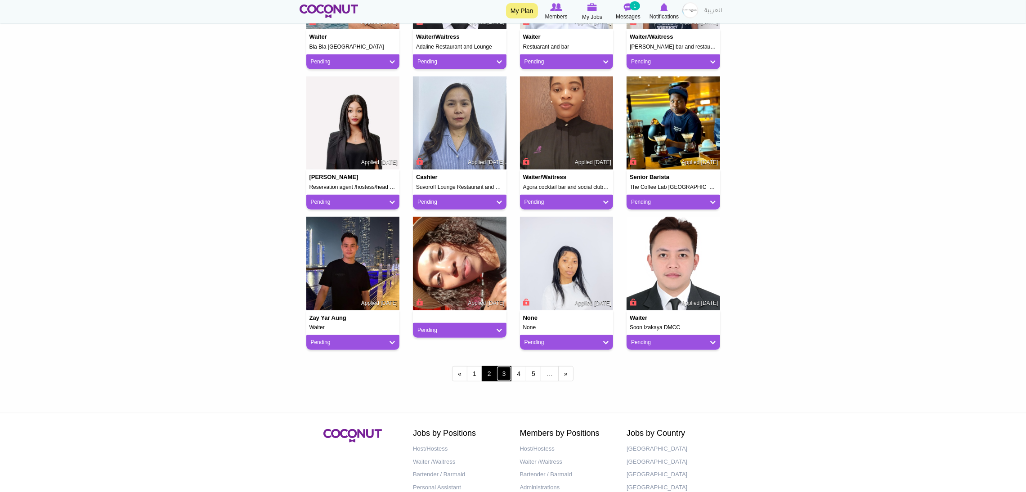
click at [501, 376] on link "3" at bounding box center [504, 373] width 15 height 15
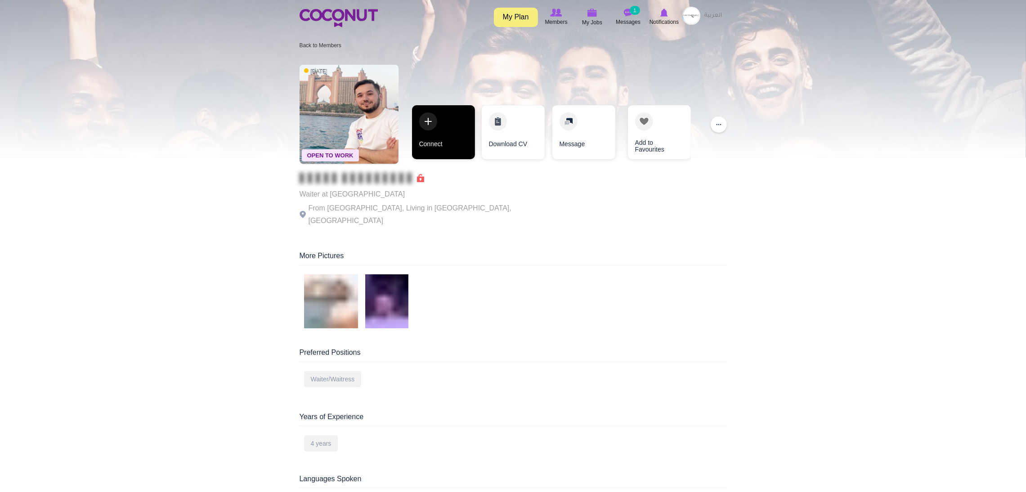
click at [443, 130] on link "Connect" at bounding box center [443, 132] width 63 height 54
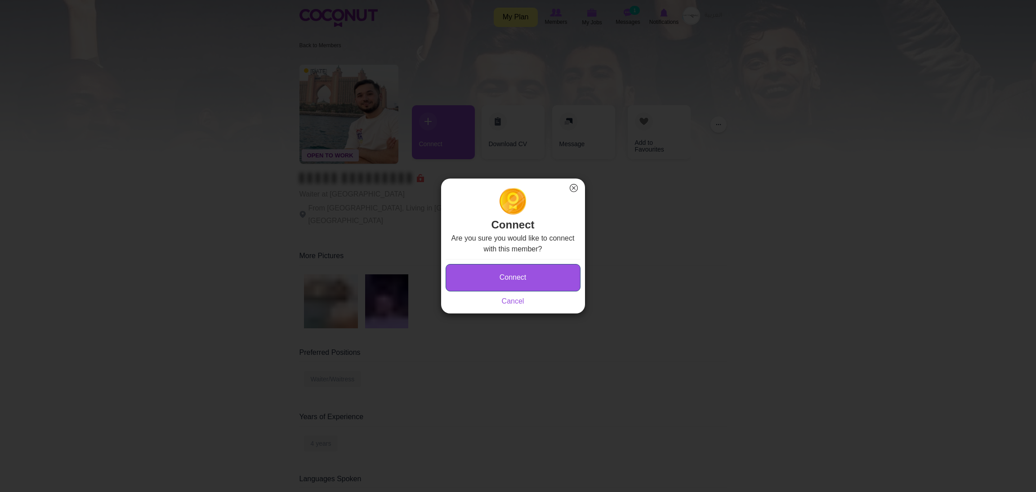
click at [503, 275] on button "Connect" at bounding box center [513, 277] width 135 height 27
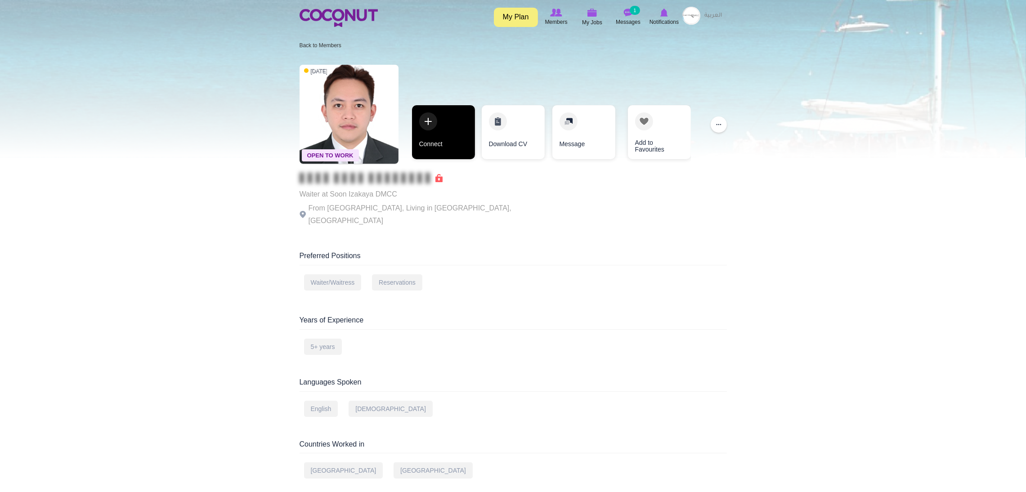
click at [428, 117] on link "Connect" at bounding box center [443, 132] width 63 height 54
click at [438, 132] on link "Connect" at bounding box center [443, 132] width 63 height 54
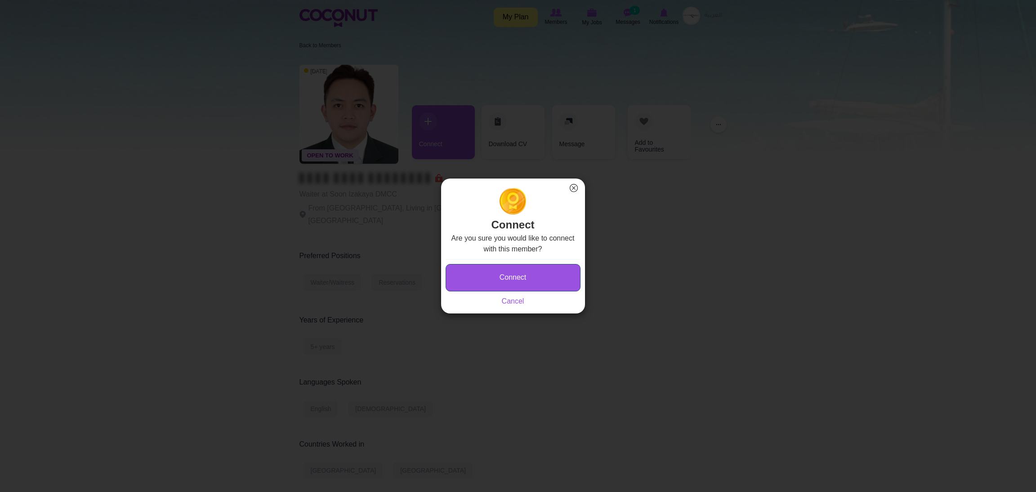
click at [497, 271] on button "Connect" at bounding box center [513, 277] width 135 height 27
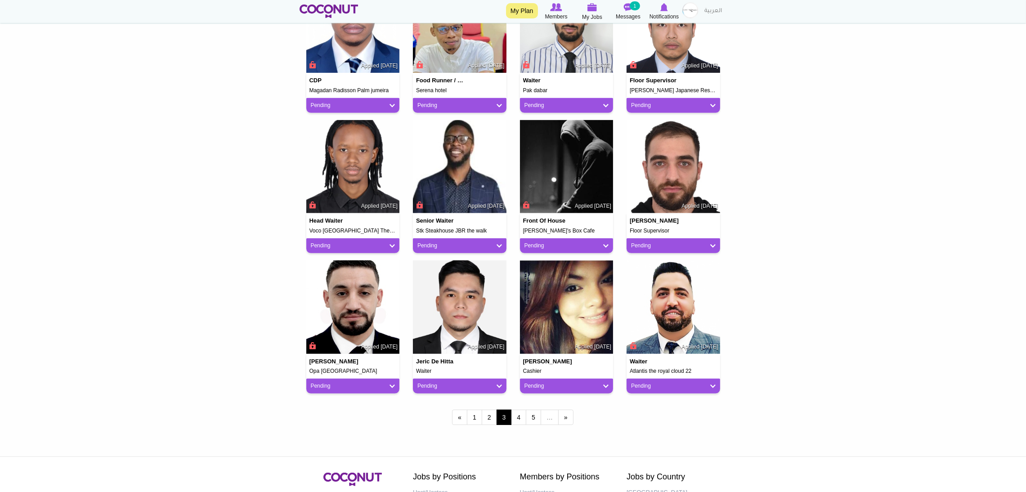
scroll to position [607, 0]
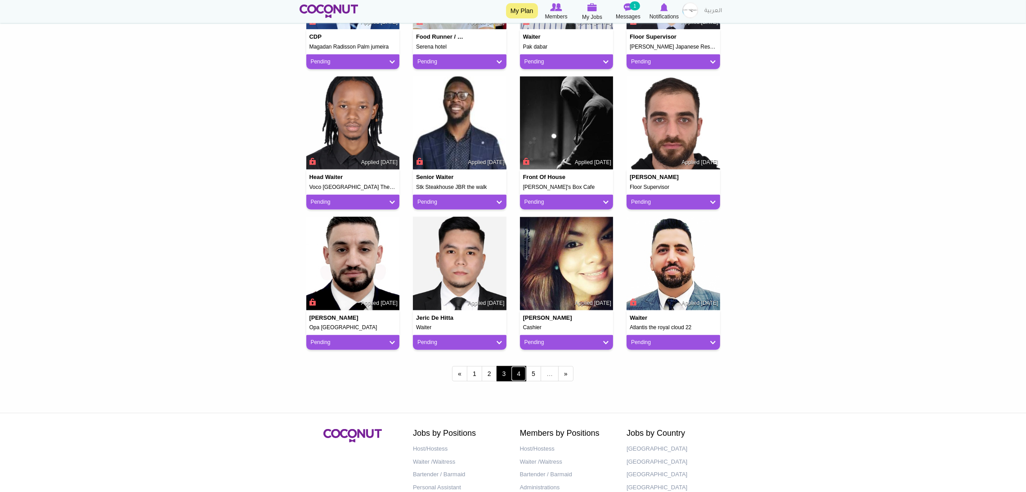
click at [519, 377] on link "4" at bounding box center [518, 373] width 15 height 15
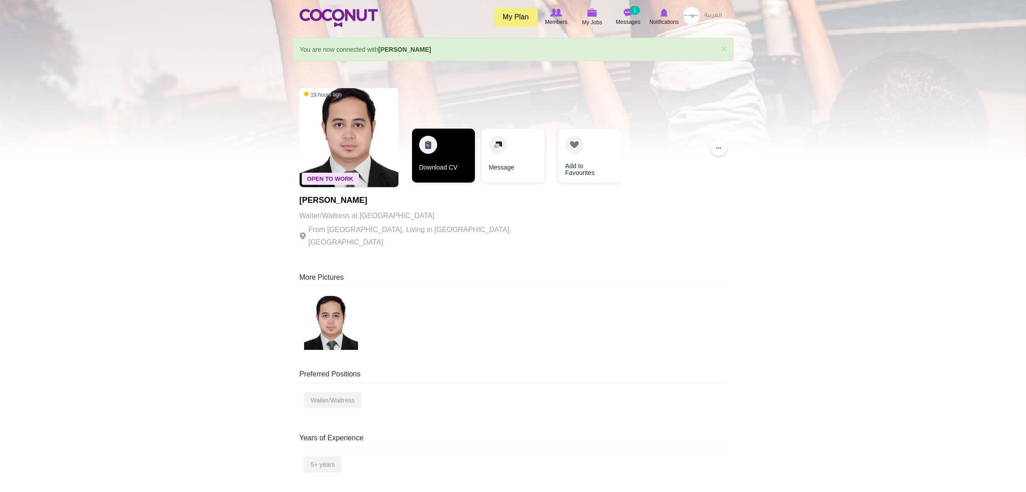
click at [444, 143] on link "Download CV" at bounding box center [443, 156] width 63 height 54
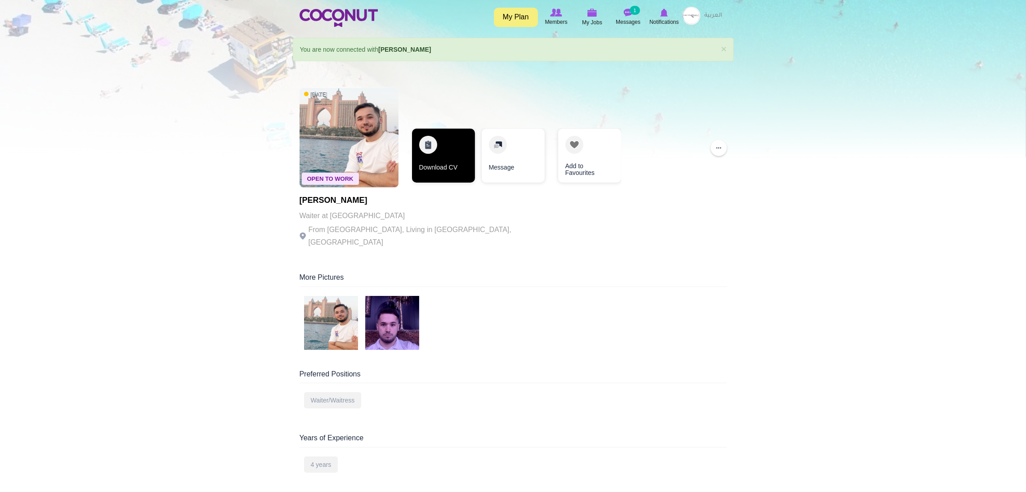
click at [431, 154] on link "Download CV" at bounding box center [443, 156] width 63 height 54
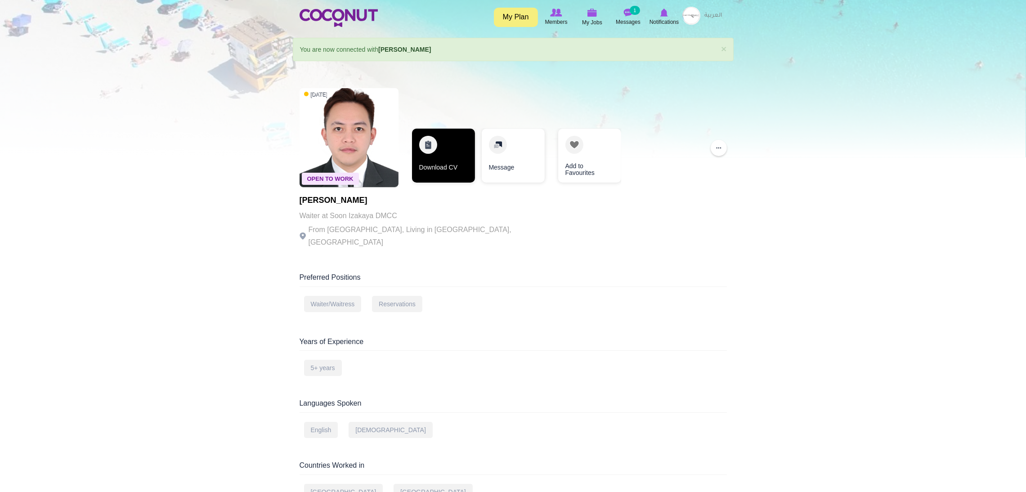
click at [436, 148] on link "Download CV" at bounding box center [443, 156] width 63 height 54
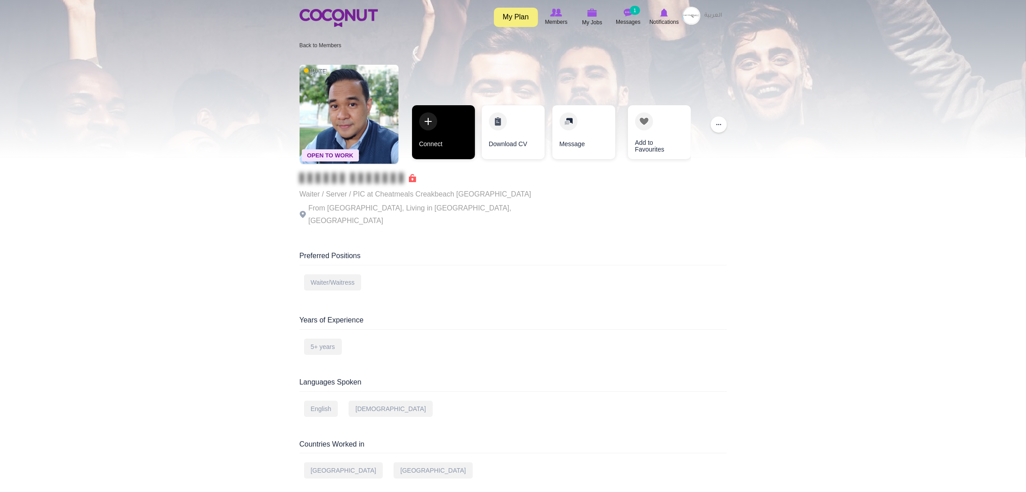
click at [421, 139] on link "Connect" at bounding box center [443, 132] width 63 height 54
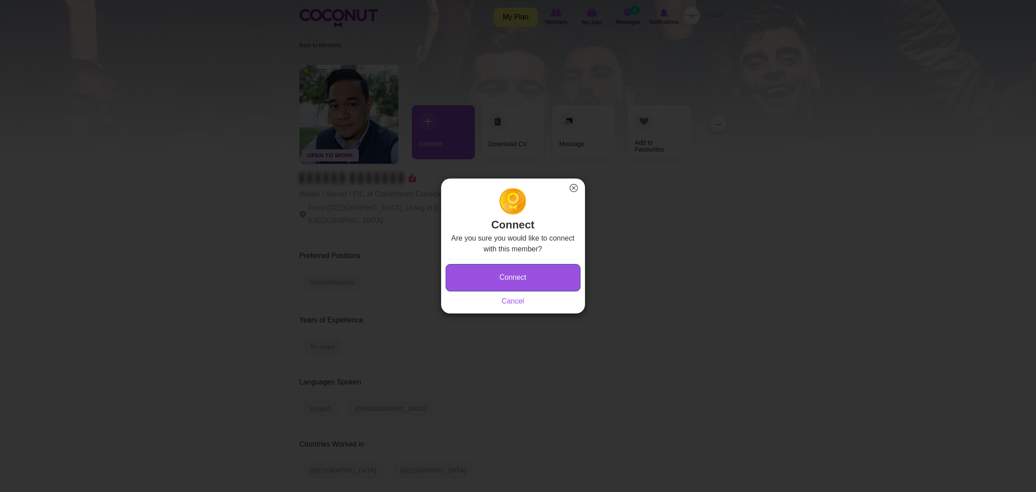
click at [477, 274] on button "Connect" at bounding box center [513, 277] width 135 height 27
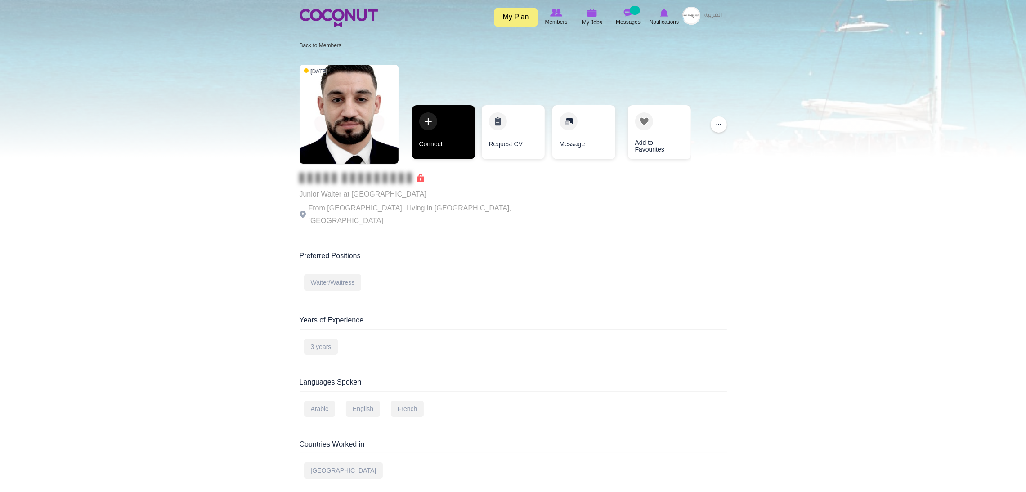
click at [423, 135] on link "Connect" at bounding box center [443, 132] width 63 height 54
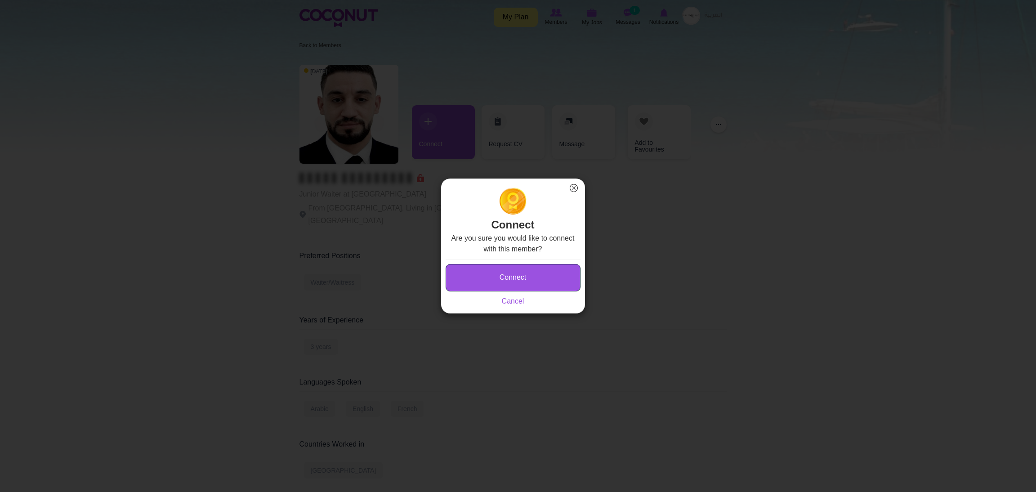
click at [471, 278] on button "Connect" at bounding box center [513, 277] width 135 height 27
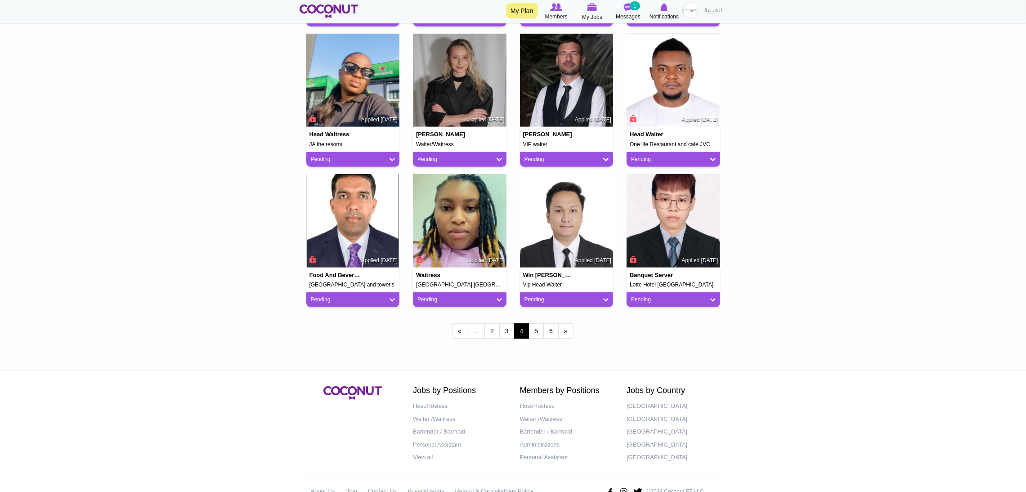
scroll to position [673, 0]
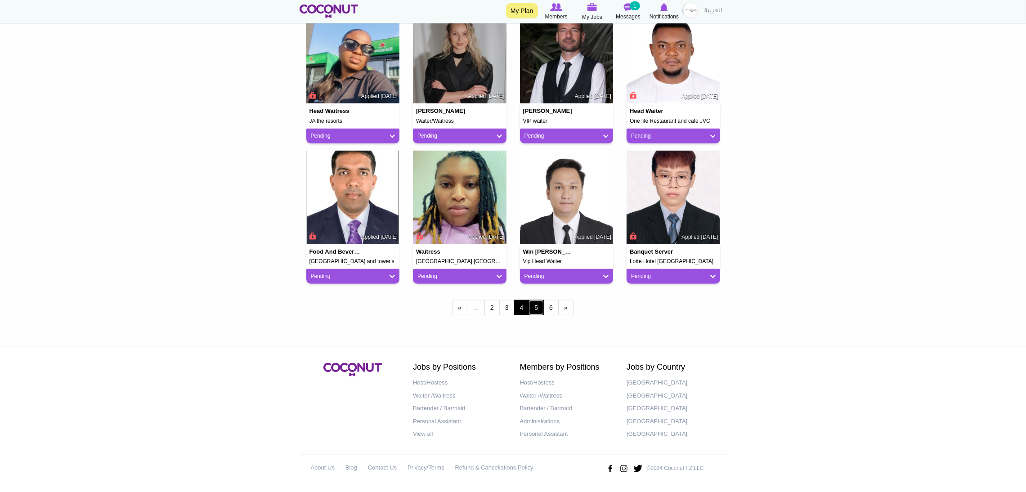
click at [538, 309] on link "5" at bounding box center [535, 307] width 15 height 15
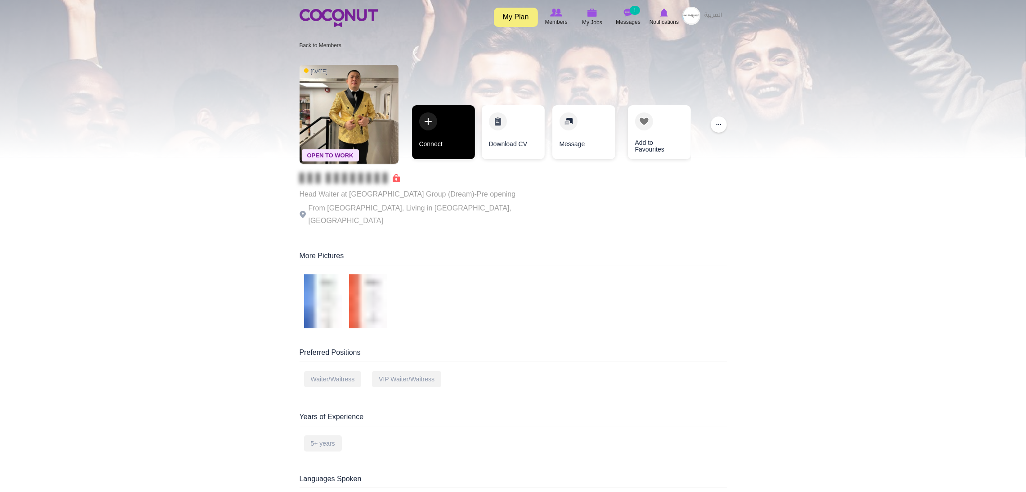
click at [415, 119] on link "Connect" at bounding box center [443, 132] width 63 height 54
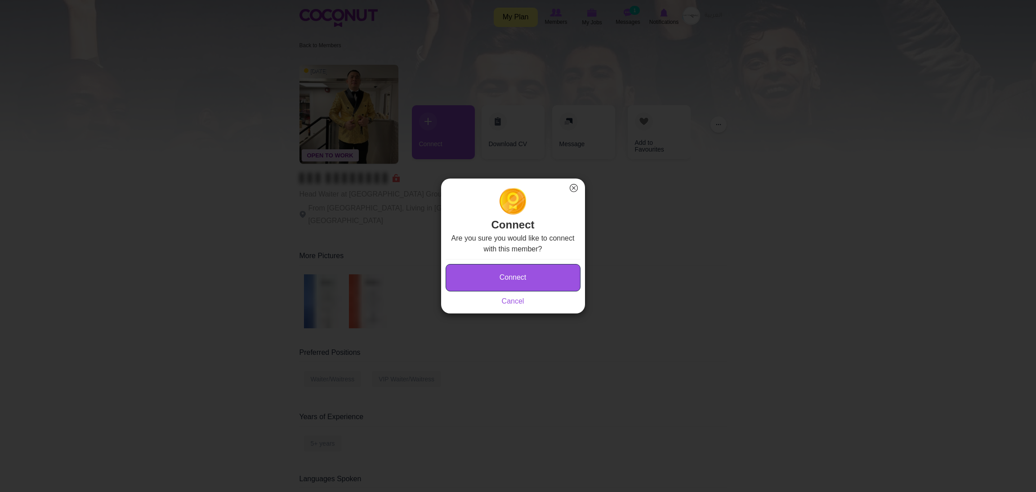
click at [490, 283] on button "Connect" at bounding box center [513, 277] width 135 height 27
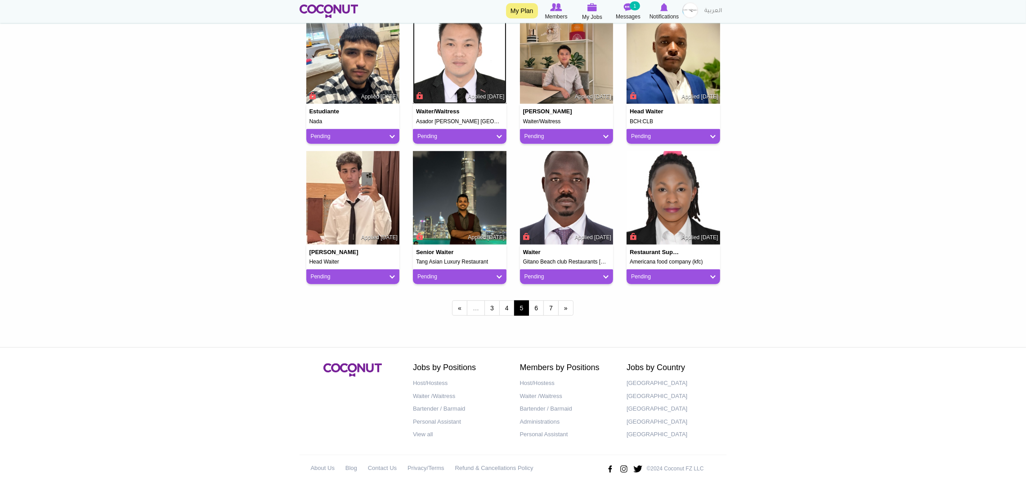
scroll to position [673, 0]
click at [533, 303] on link "6" at bounding box center [535, 307] width 15 height 15
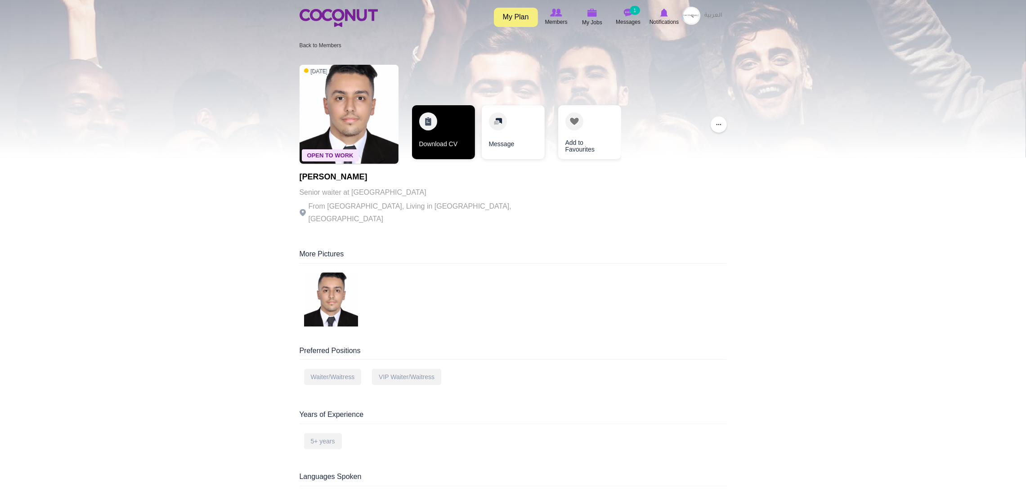
click at [423, 128] on link "Download CV" at bounding box center [443, 132] width 63 height 54
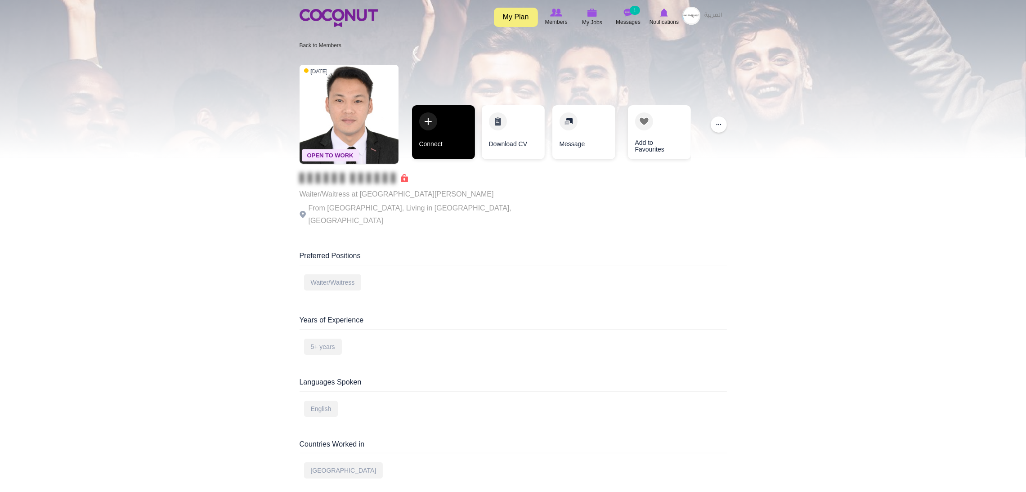
click at [433, 125] on link "Connect" at bounding box center [443, 132] width 63 height 54
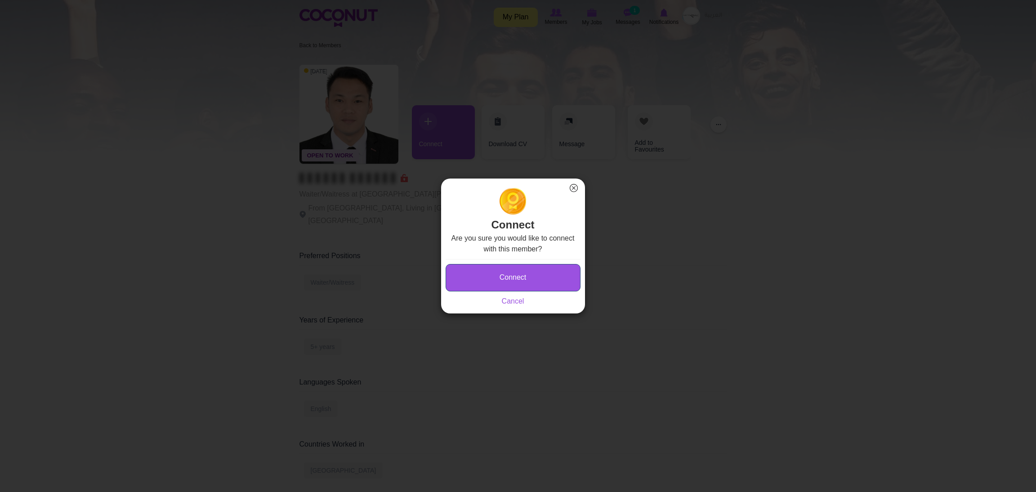
click at [484, 272] on button "Connect" at bounding box center [513, 277] width 135 height 27
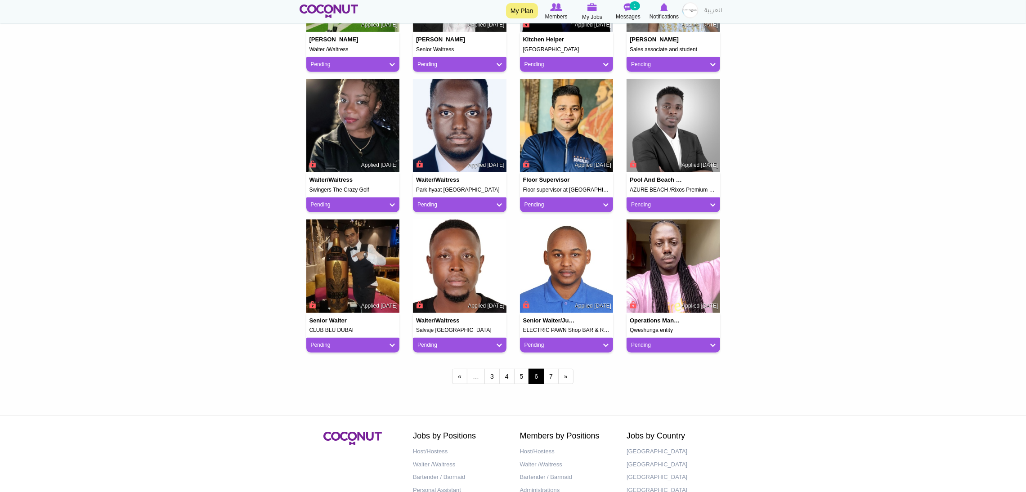
scroll to position [607, 0]
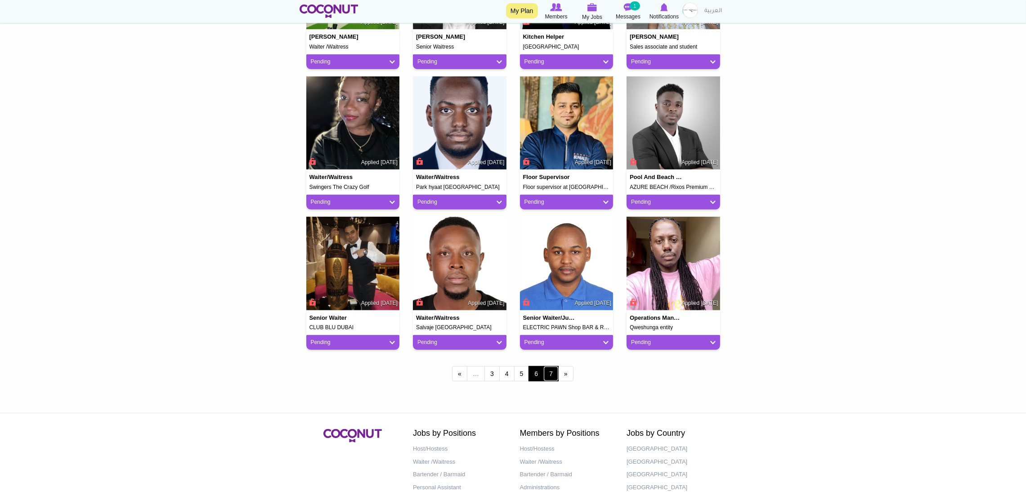
click at [553, 375] on link "7" at bounding box center [550, 373] width 15 height 15
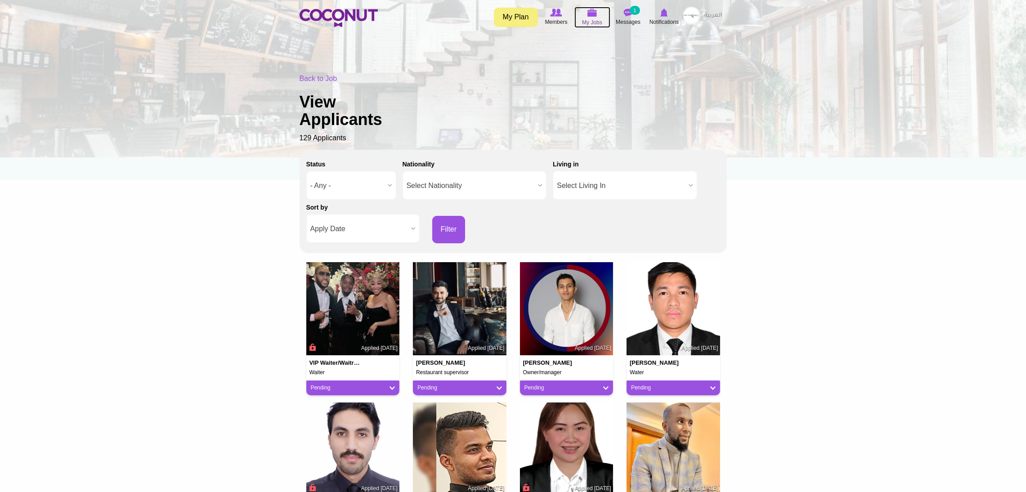
click at [597, 15] on icon at bounding box center [592, 13] width 34 height 10
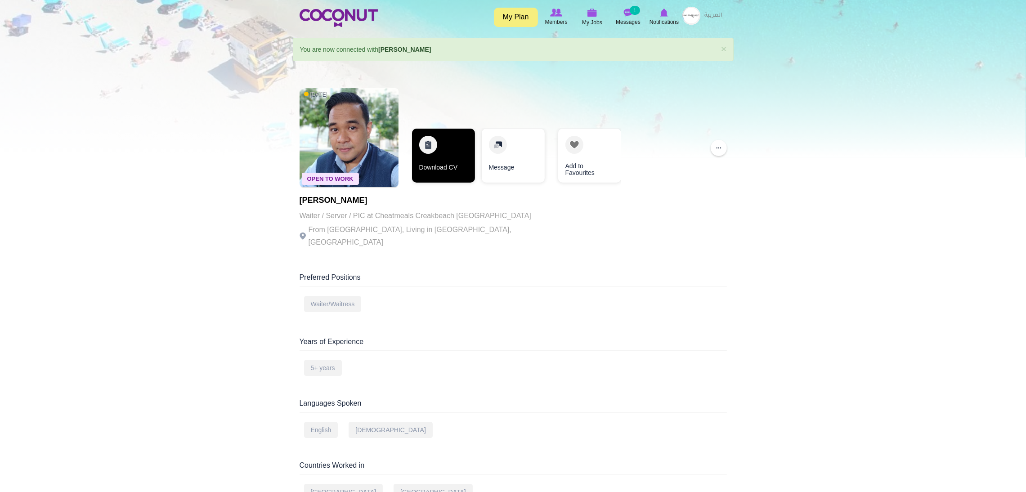
click at [425, 148] on link "Download CV" at bounding box center [443, 156] width 63 height 54
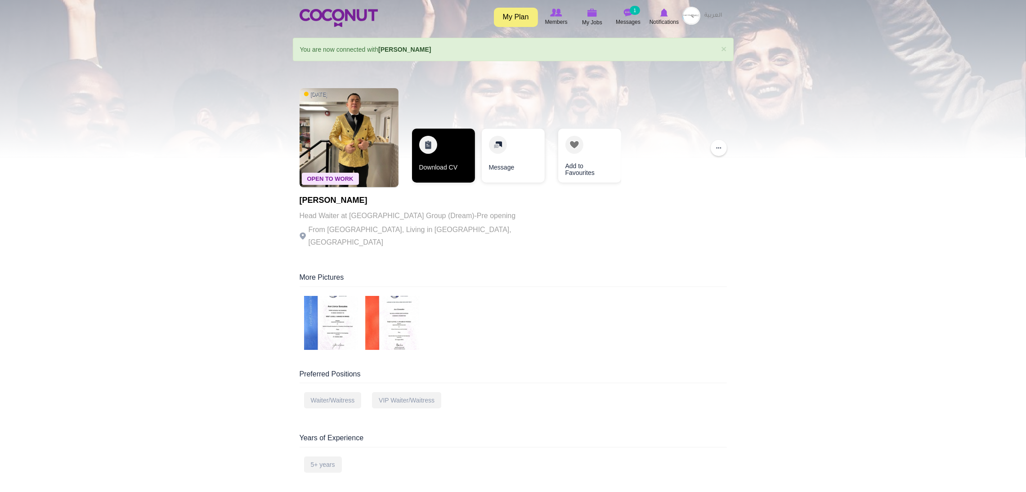
click at [431, 167] on link "Download CV" at bounding box center [443, 156] width 63 height 54
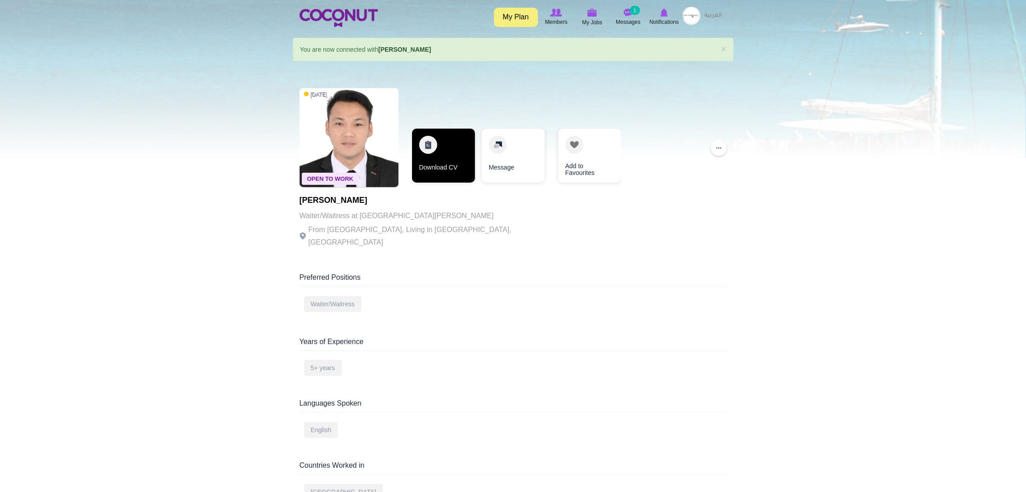
click at [435, 151] on link "Download CV" at bounding box center [443, 156] width 63 height 54
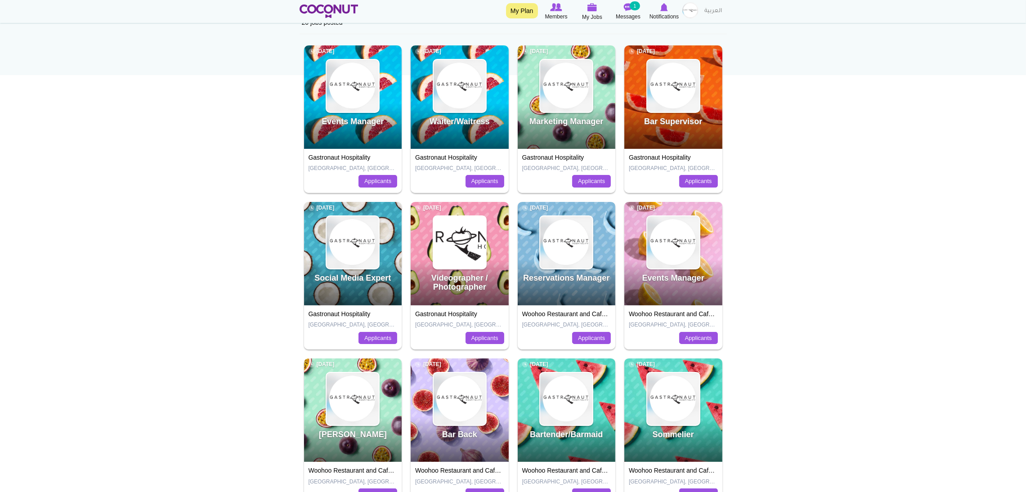
scroll to position [135, 0]
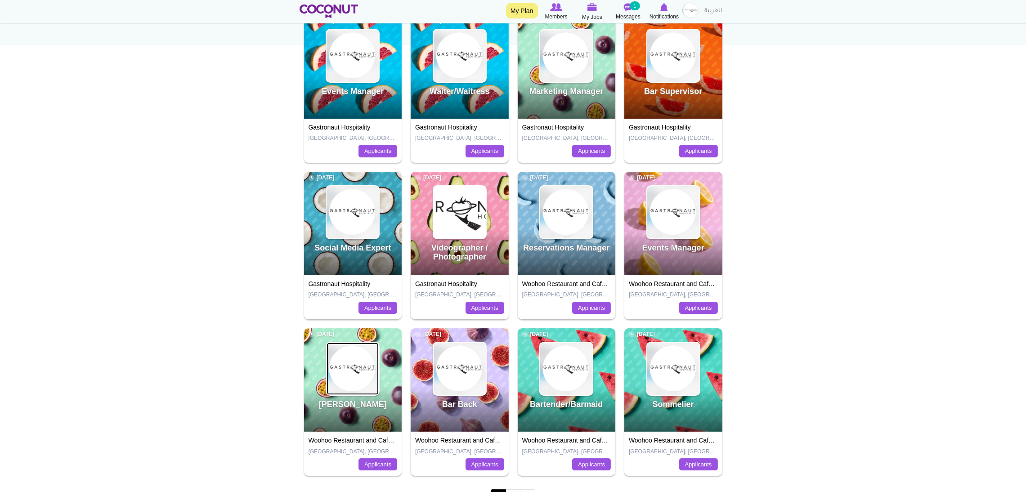
click at [340, 381] on img at bounding box center [353, 369] width 52 height 52
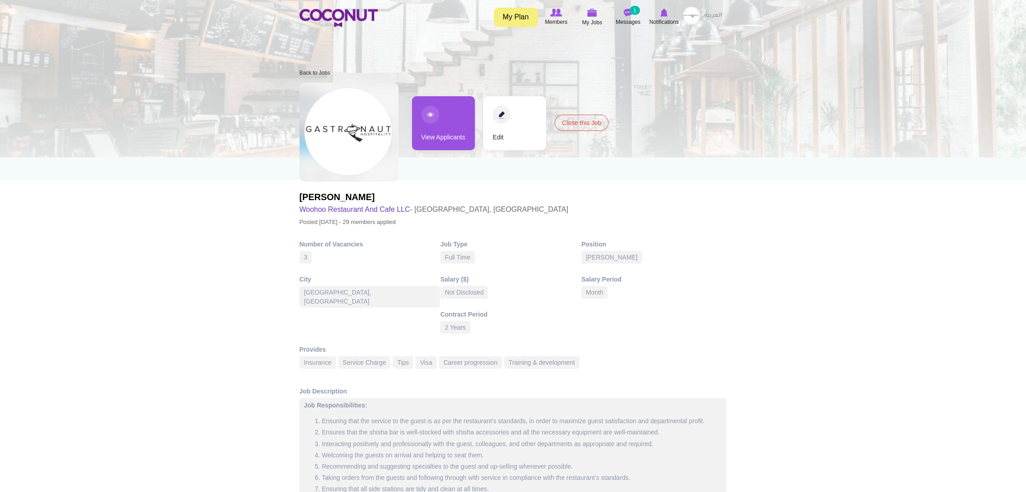
click at [439, 125] on link "View Applicants" at bounding box center [443, 123] width 63 height 54
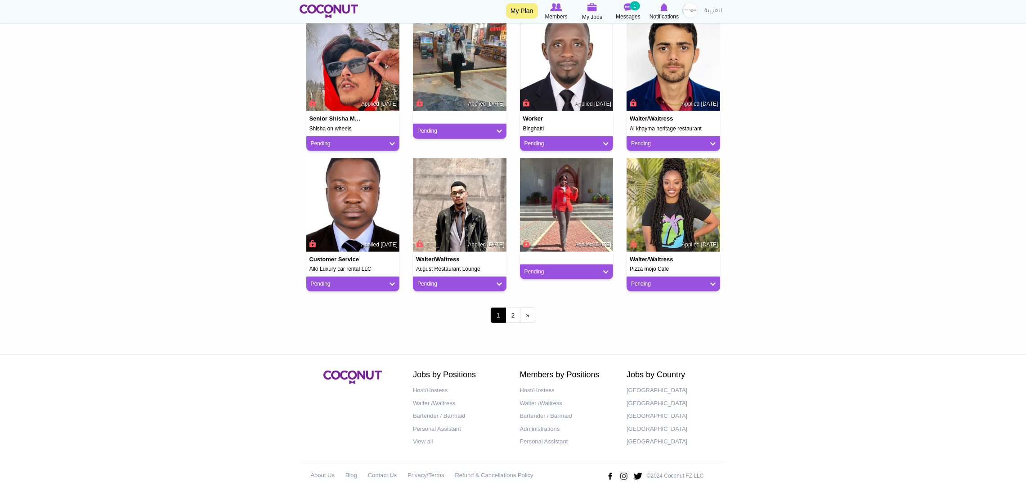
scroll to position [673, 0]
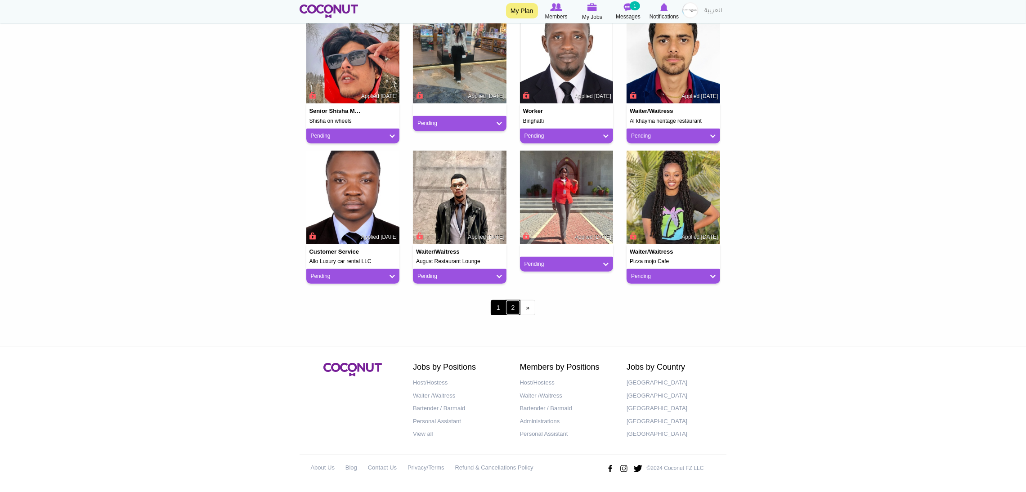
click at [512, 308] on link "2" at bounding box center [513, 307] width 15 height 15
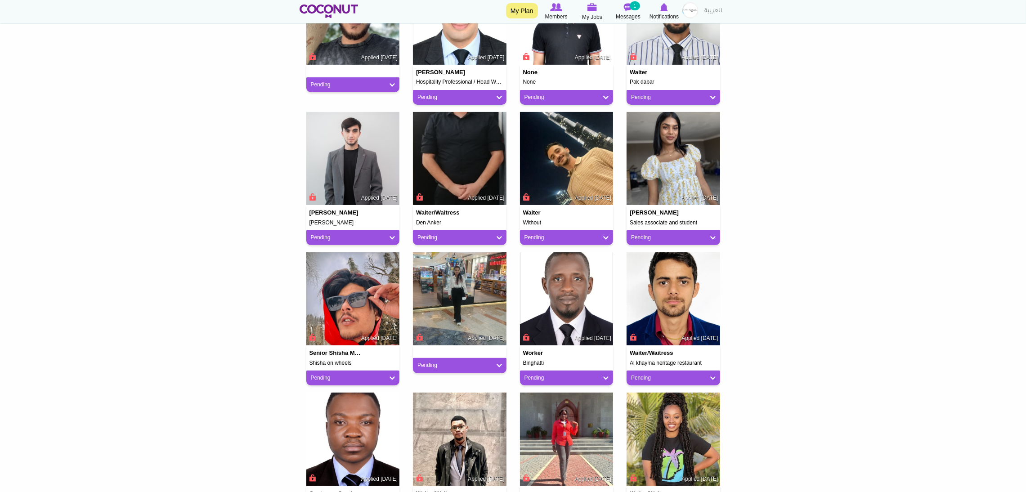
scroll to position [403, 0]
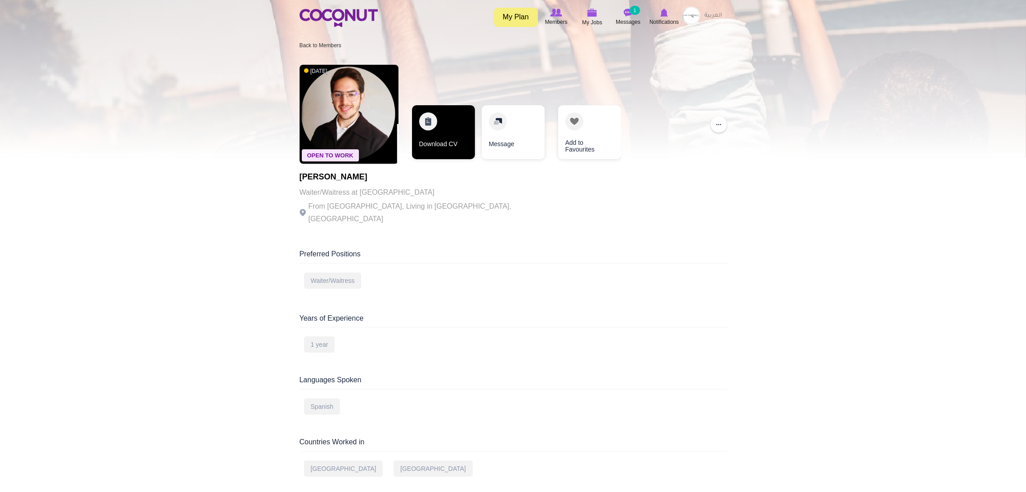
click at [445, 130] on link "Download CV" at bounding box center [443, 132] width 63 height 54
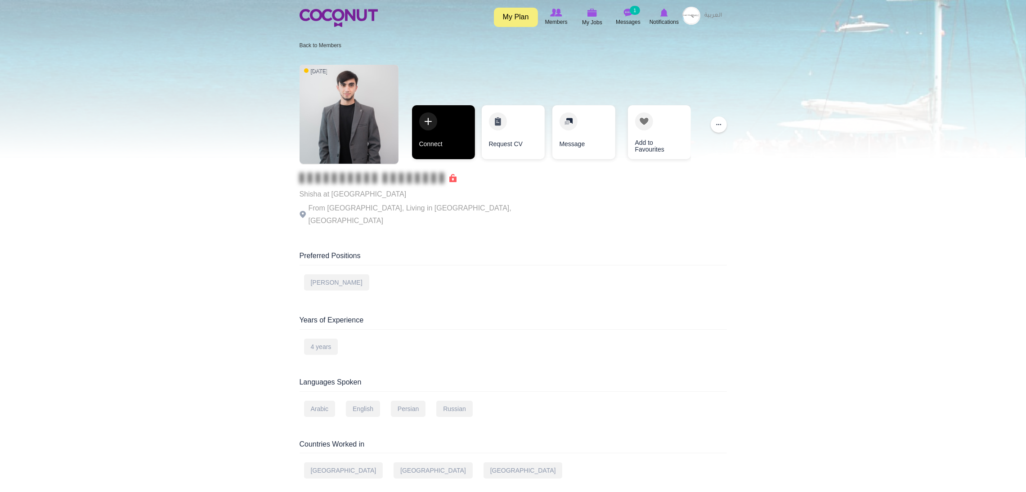
click at [450, 123] on link "Connect" at bounding box center [443, 132] width 63 height 54
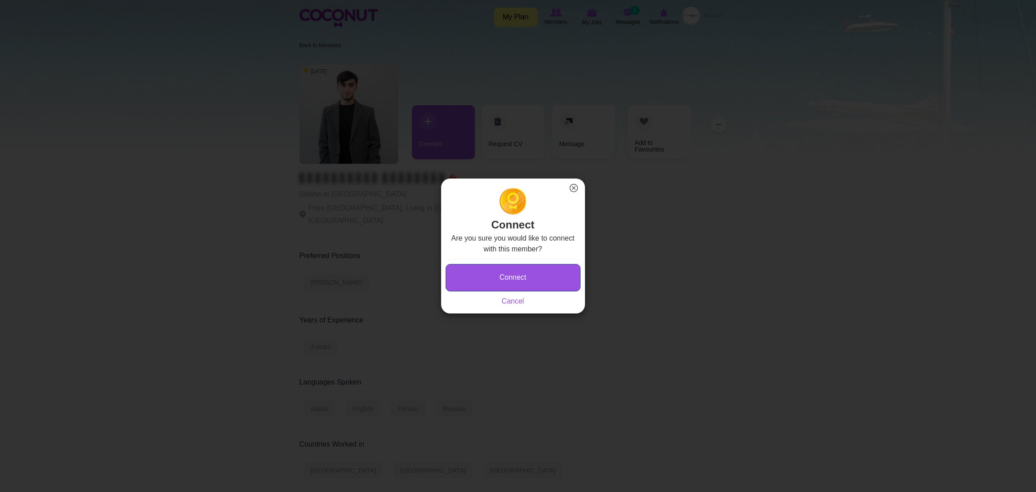
click at [479, 273] on button "Connect" at bounding box center [513, 277] width 135 height 27
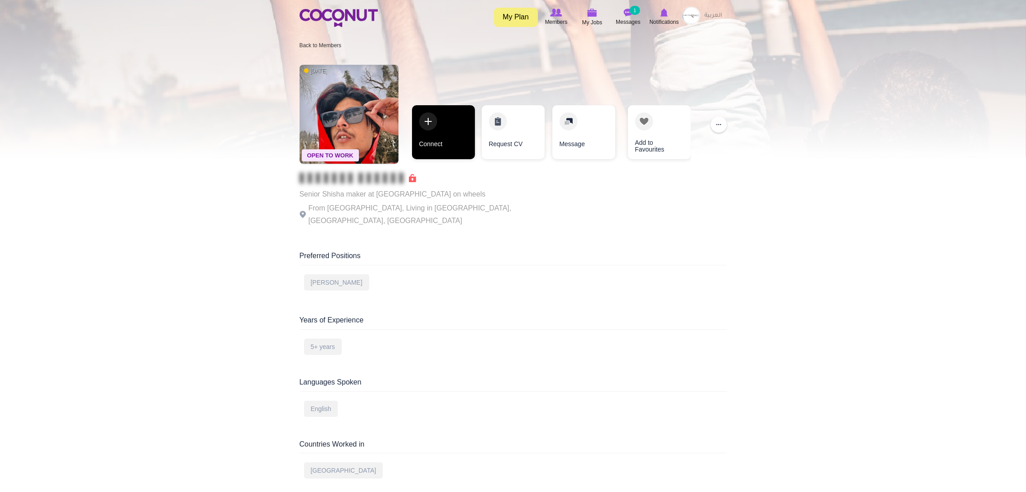
click at [441, 114] on link "Connect" at bounding box center [443, 132] width 63 height 54
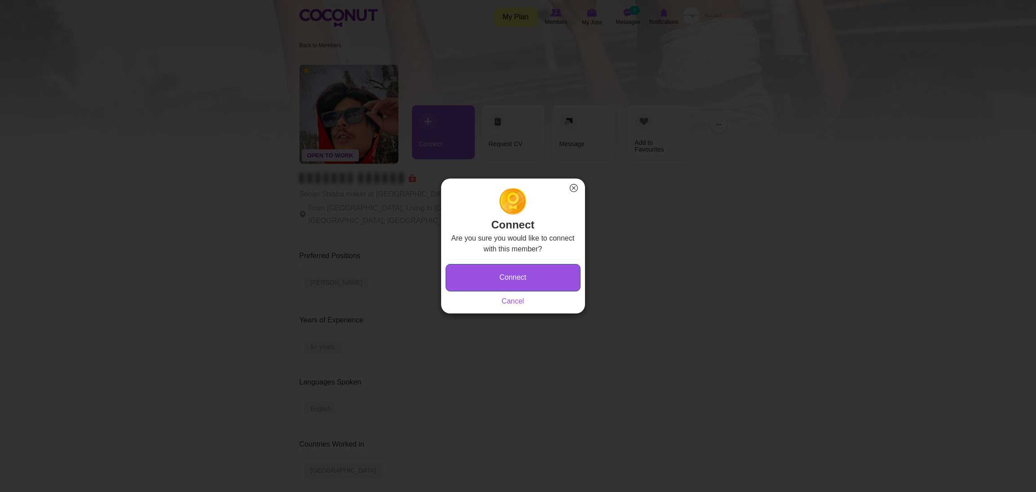
click at [501, 272] on button "Connect" at bounding box center [513, 277] width 135 height 27
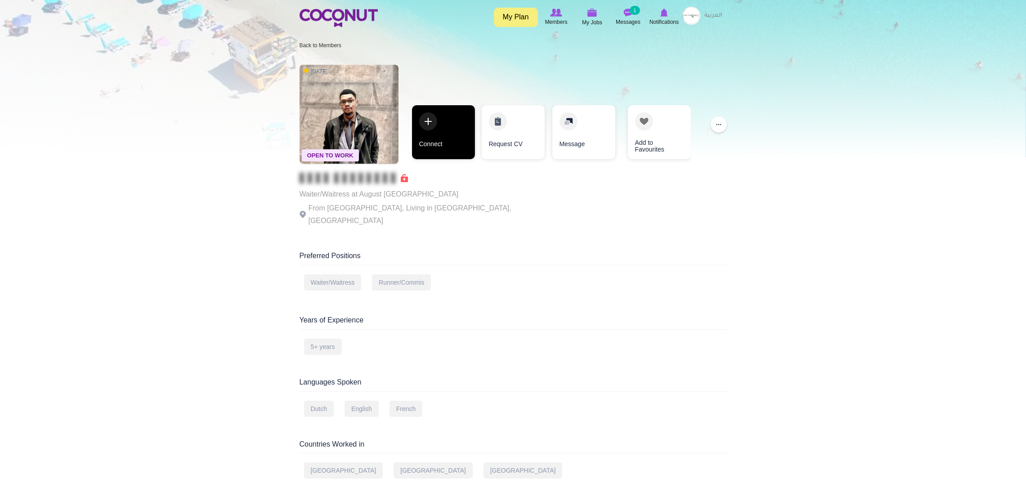
click at [433, 112] on link "Connect" at bounding box center [443, 132] width 63 height 54
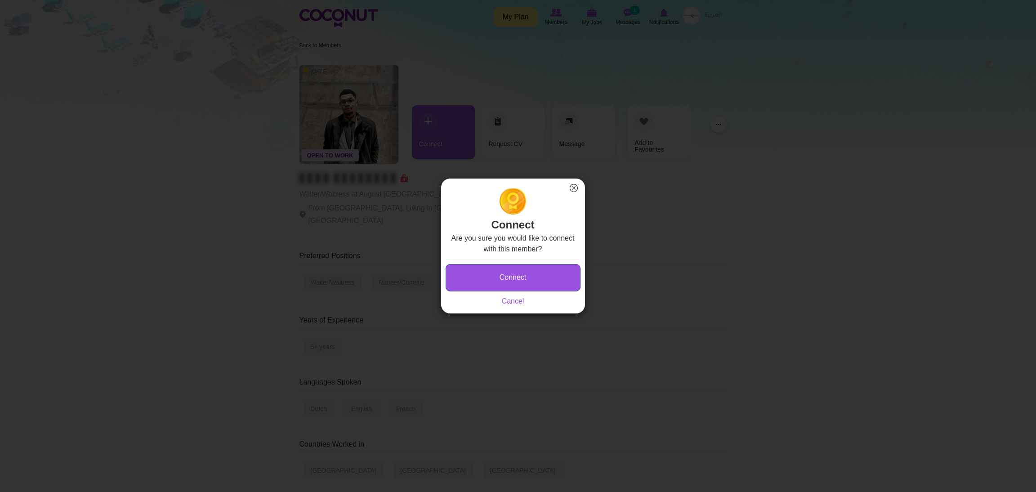
click at [481, 282] on button "Connect" at bounding box center [513, 277] width 135 height 27
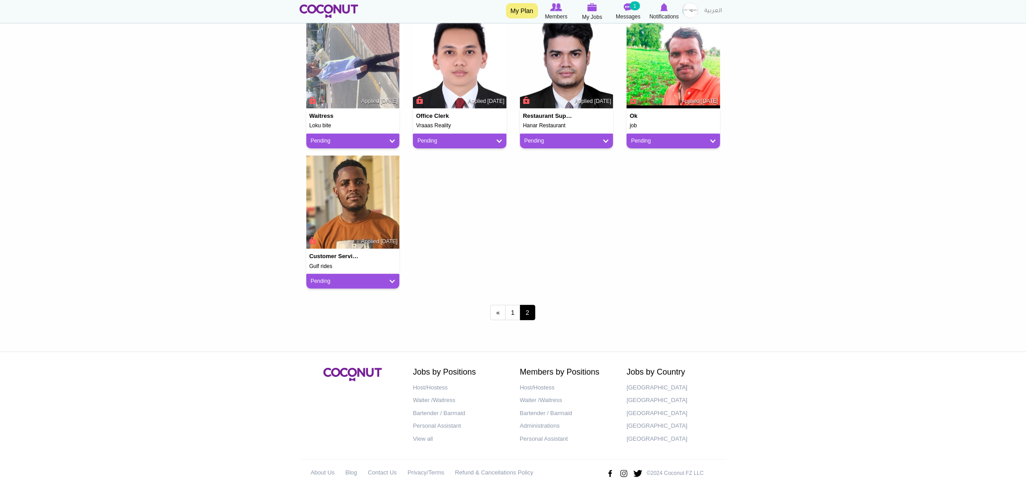
scroll to position [392, 0]
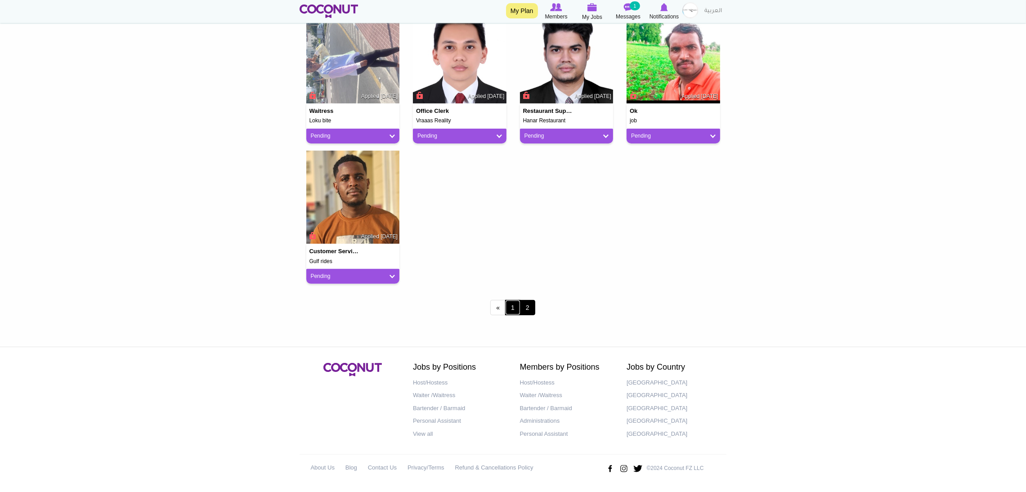
click at [509, 304] on link "1" at bounding box center [512, 307] width 15 height 15
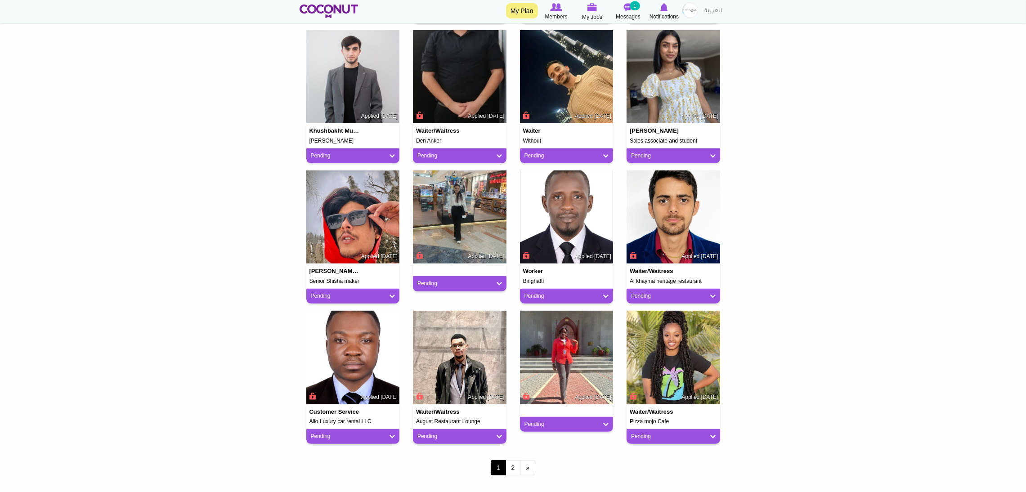
scroll to position [336, 0]
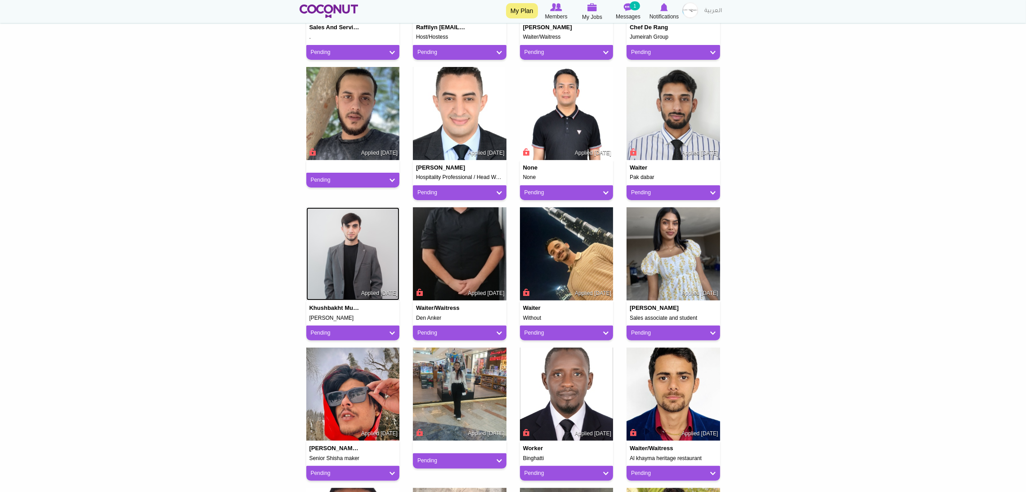
click at [355, 233] on img at bounding box center [353, 254] width 94 height 94
